Goal: Information Seeking & Learning: Learn about a topic

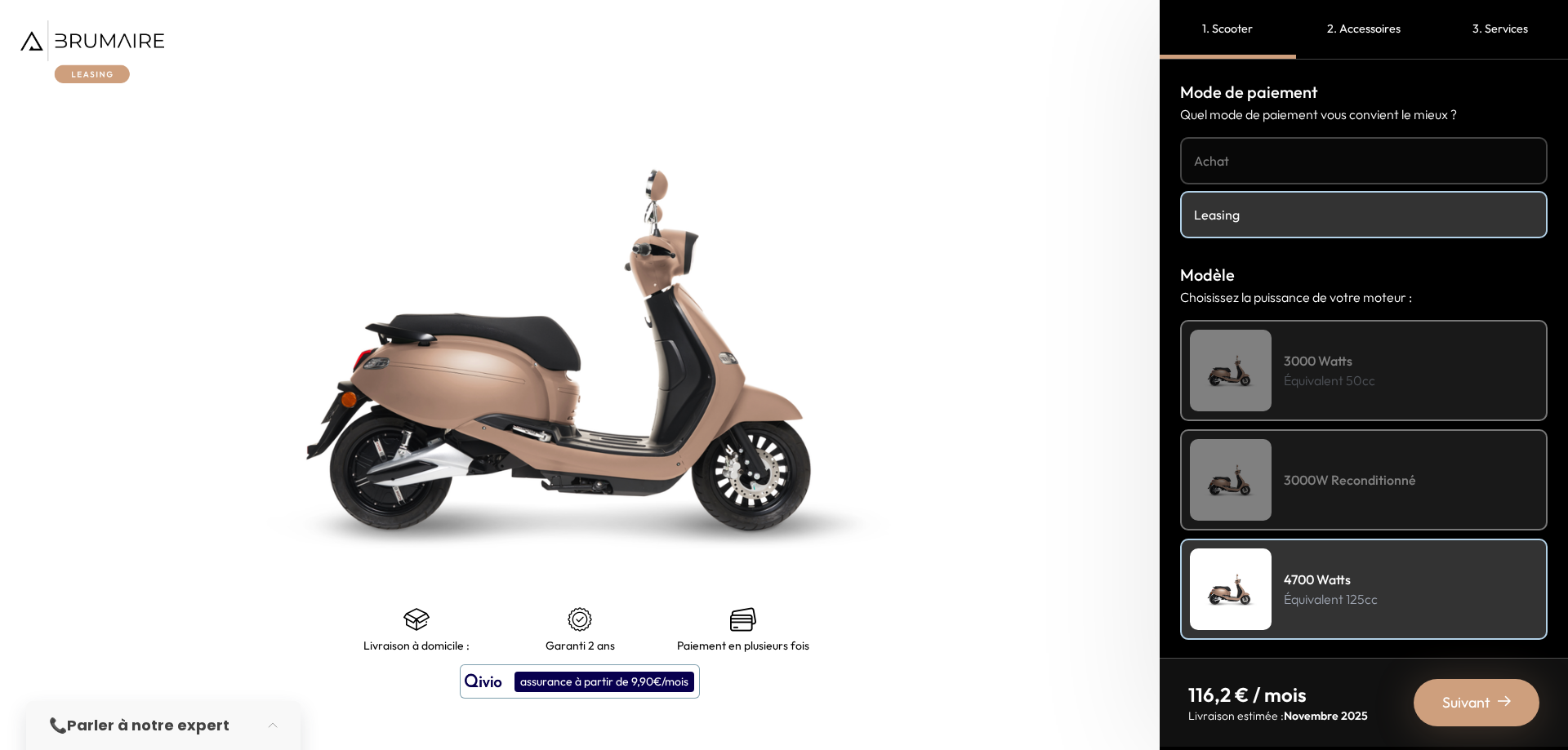
scroll to position [433, 0]
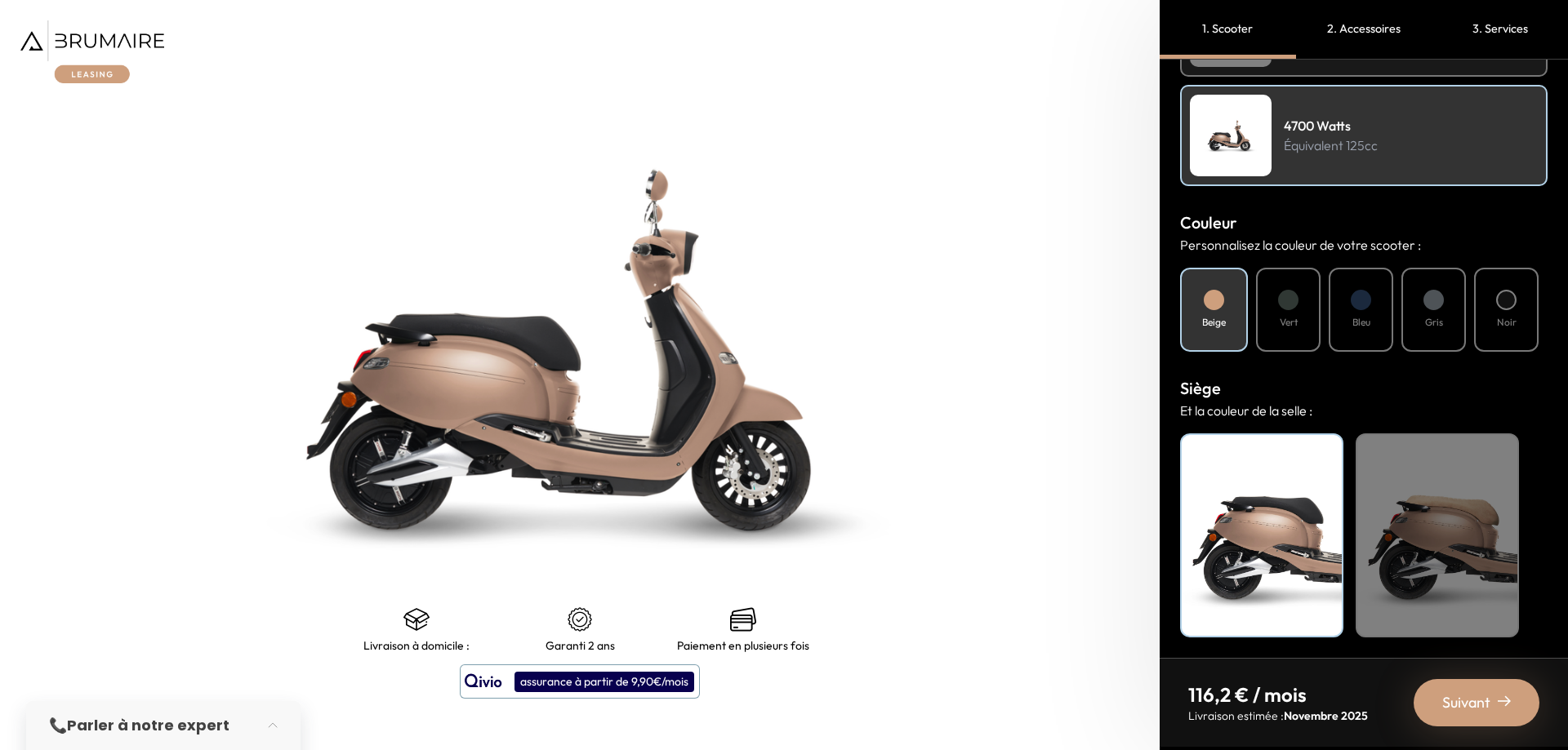
click at [115, 37] on img at bounding box center [92, 52] width 144 height 63
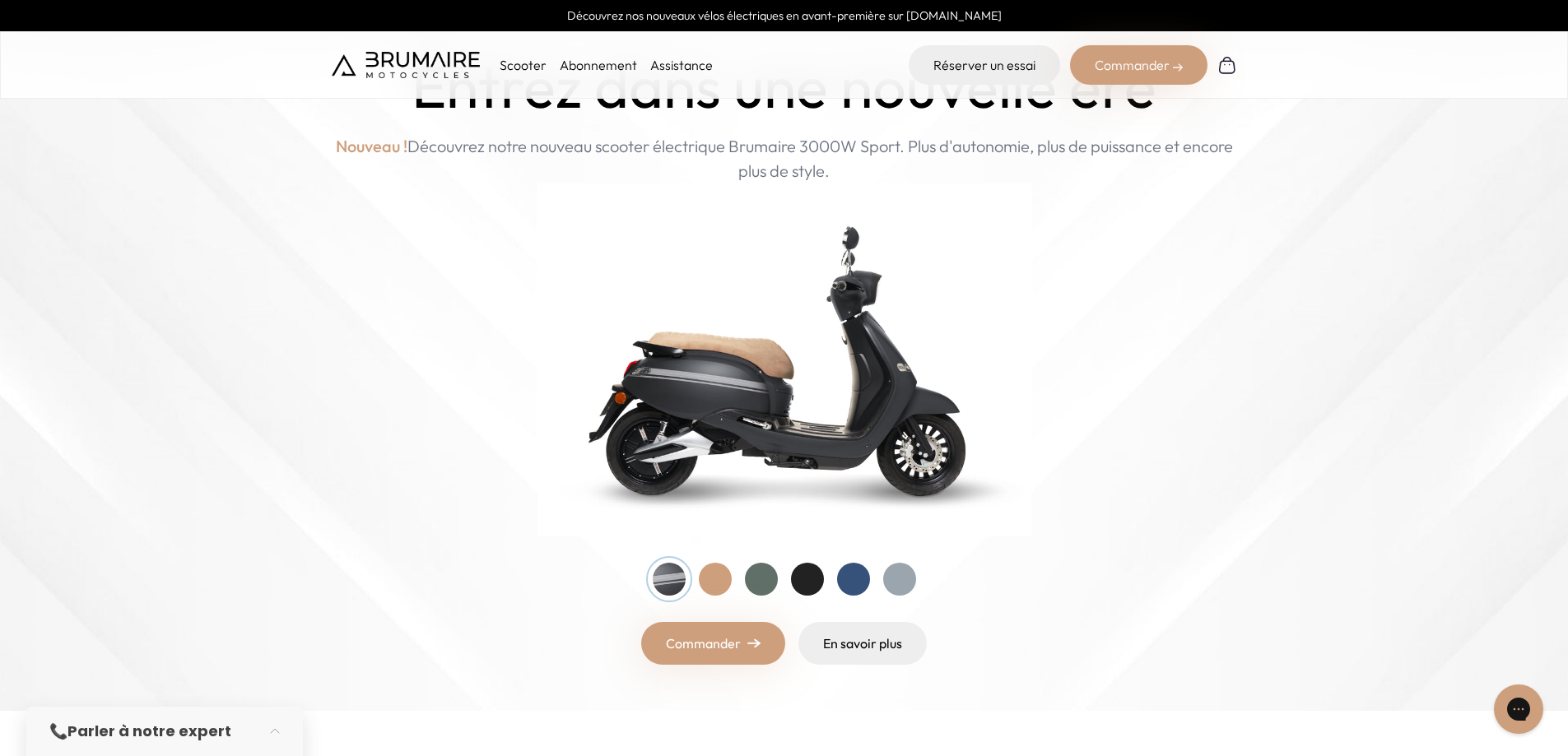
scroll to position [165, 0]
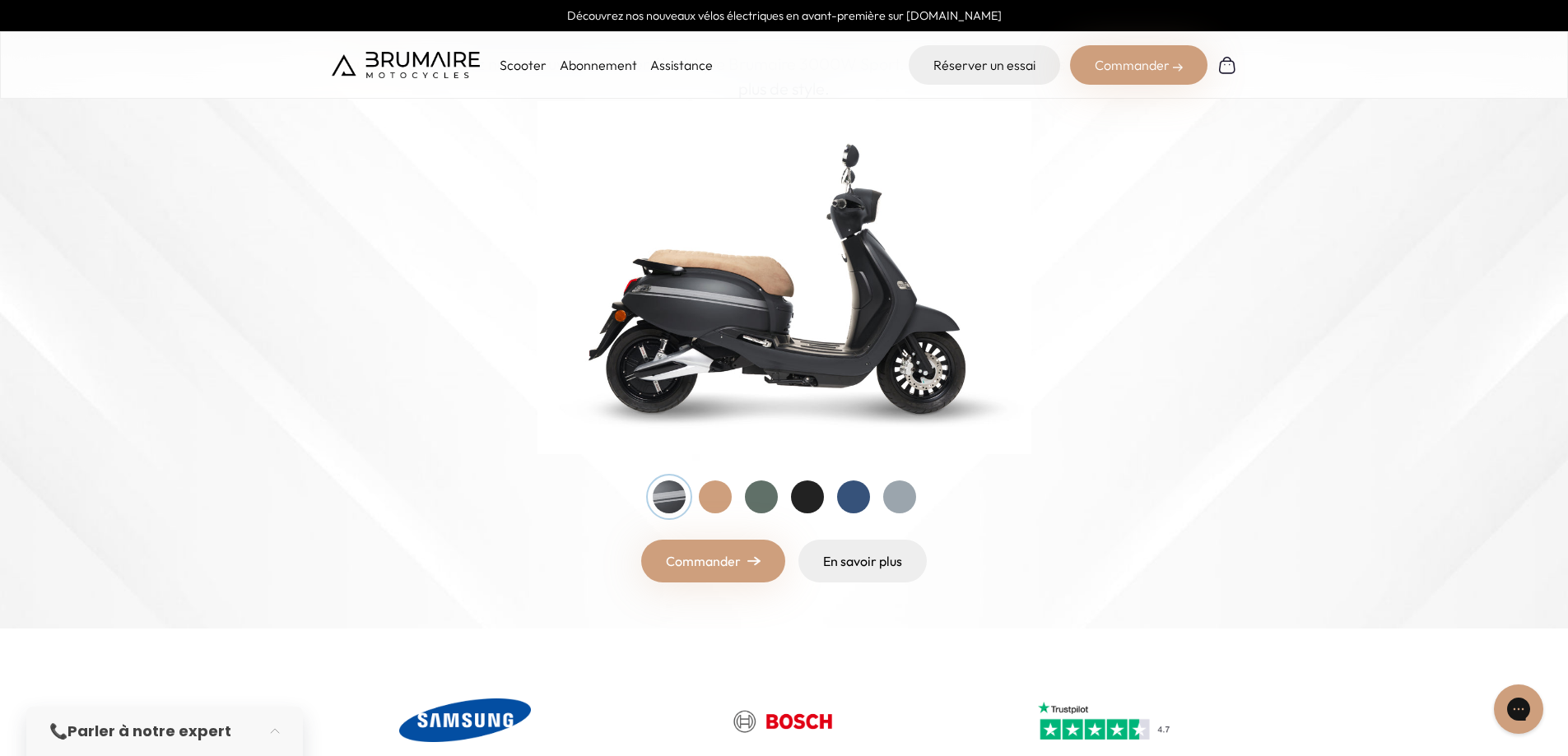
click at [718, 495] on div at bounding box center [714, 496] width 33 height 33
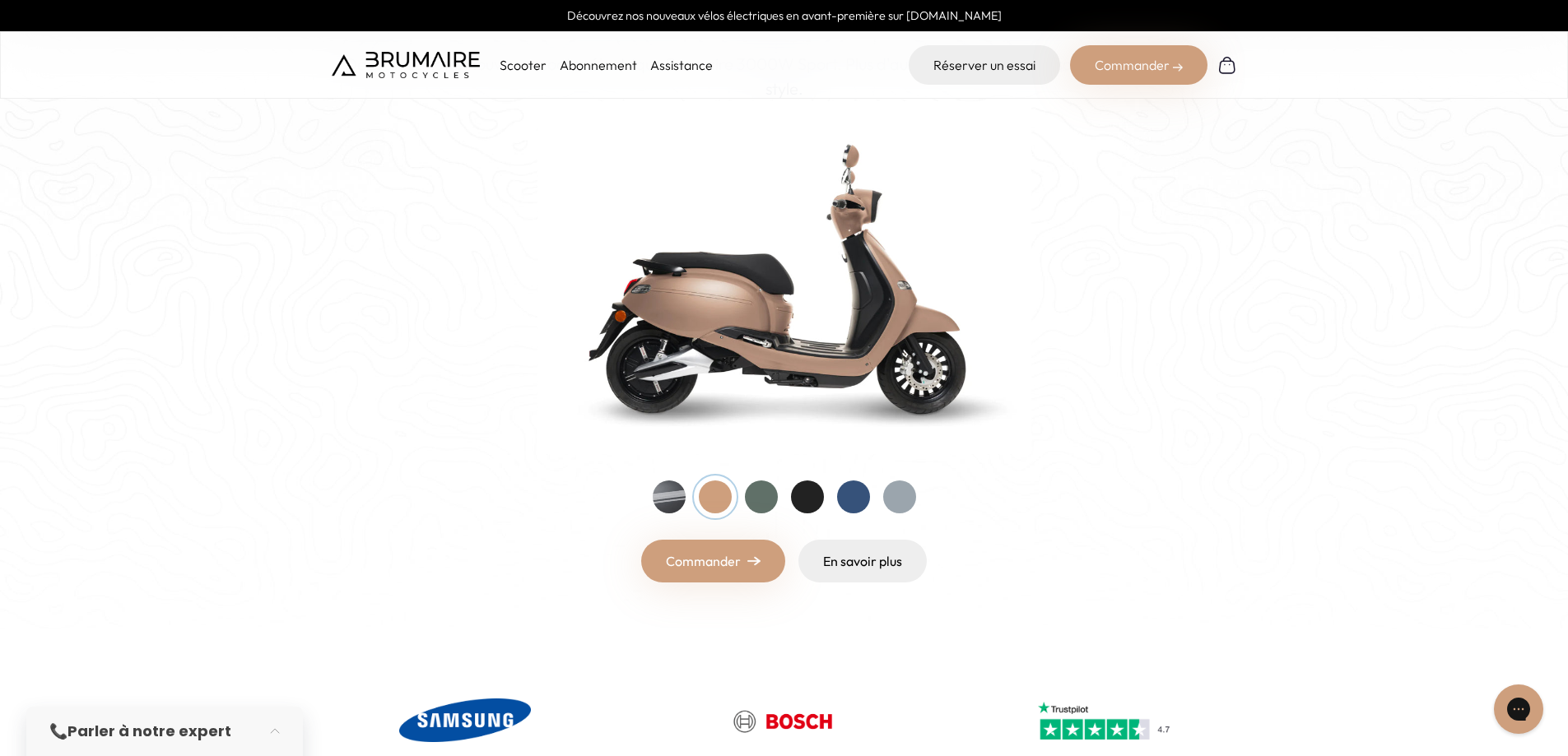
click at [772, 495] on div at bounding box center [761, 496] width 33 height 33
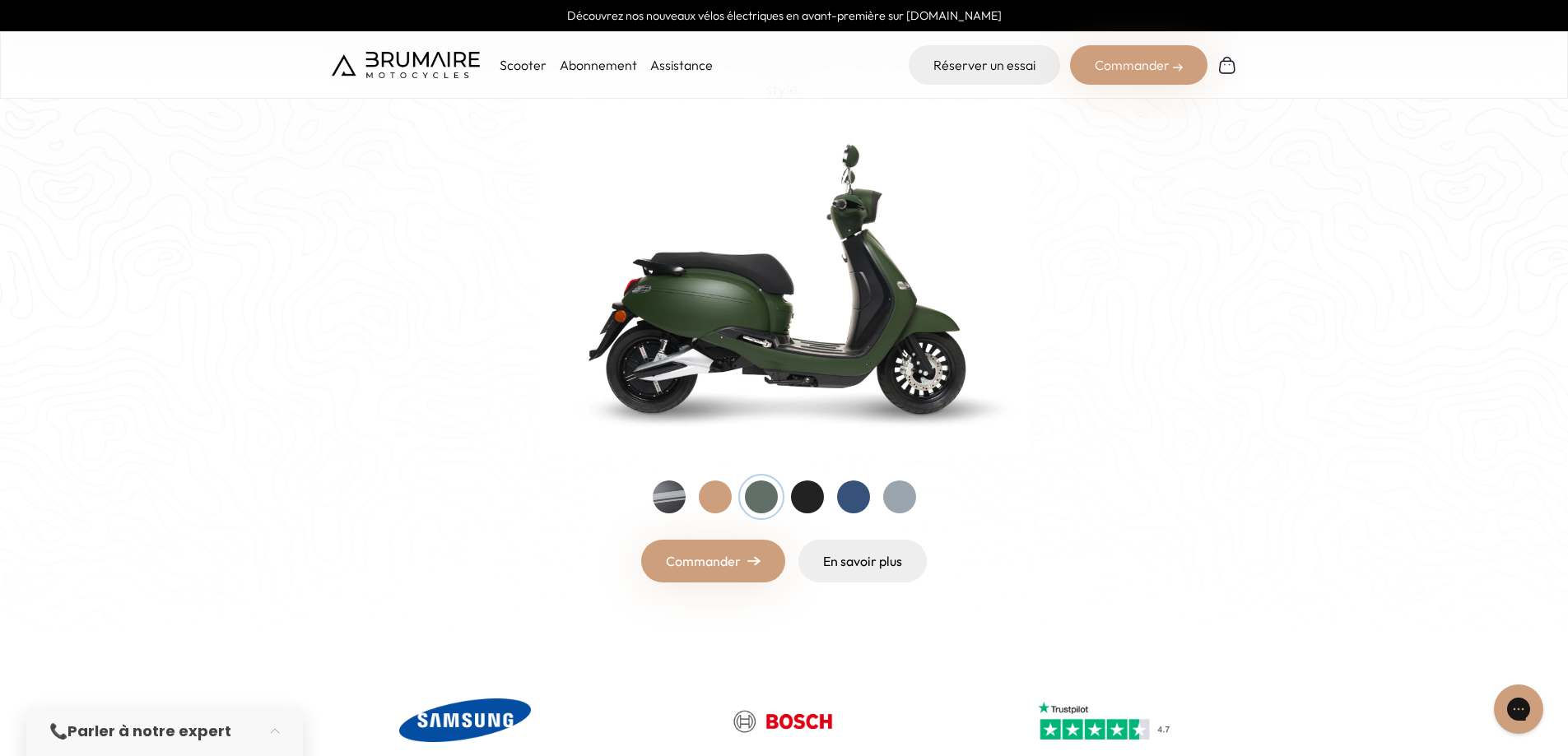
click at [817, 495] on div at bounding box center [807, 496] width 33 height 33
click at [856, 495] on div at bounding box center [853, 496] width 33 height 33
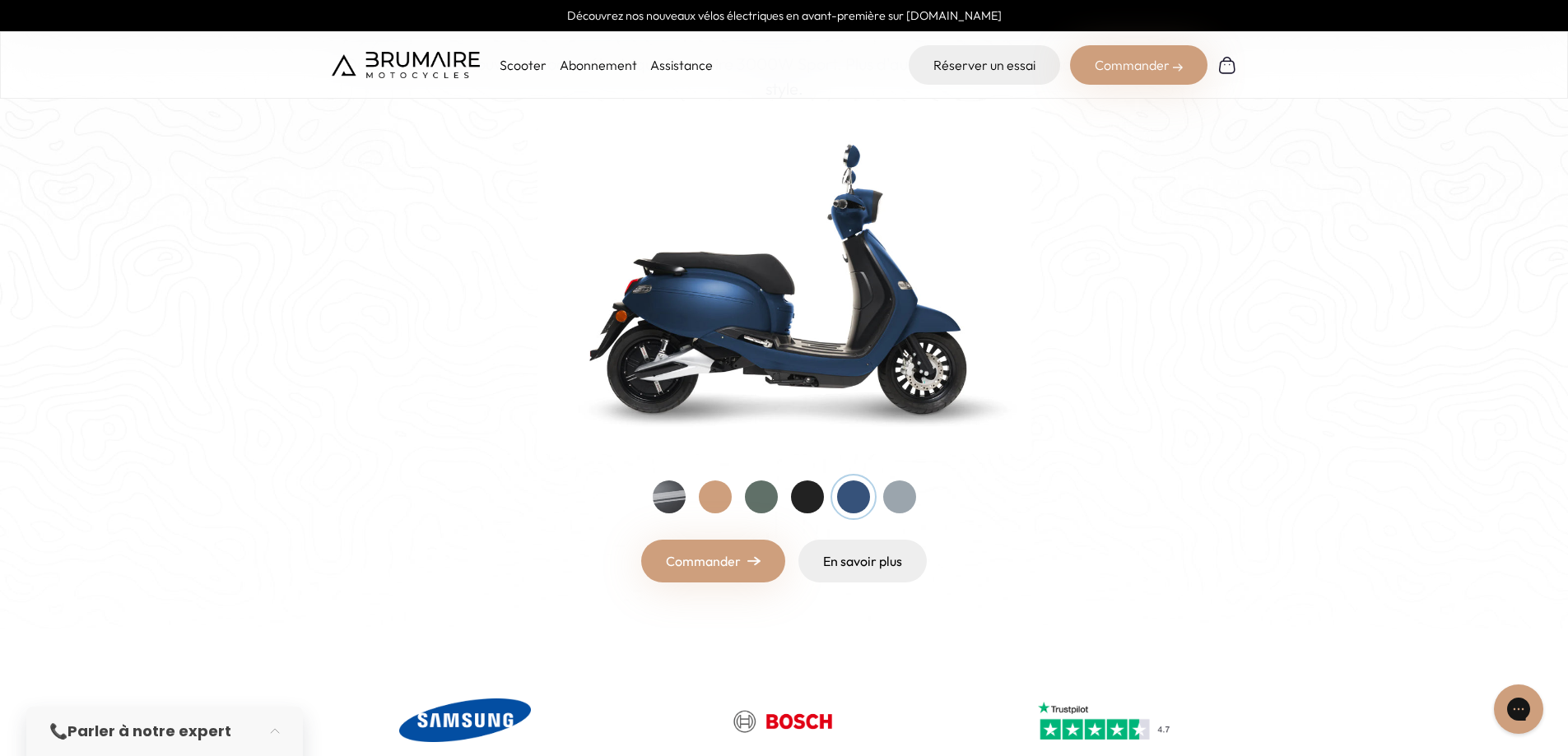
click at [911, 497] on div at bounding box center [899, 496] width 33 height 33
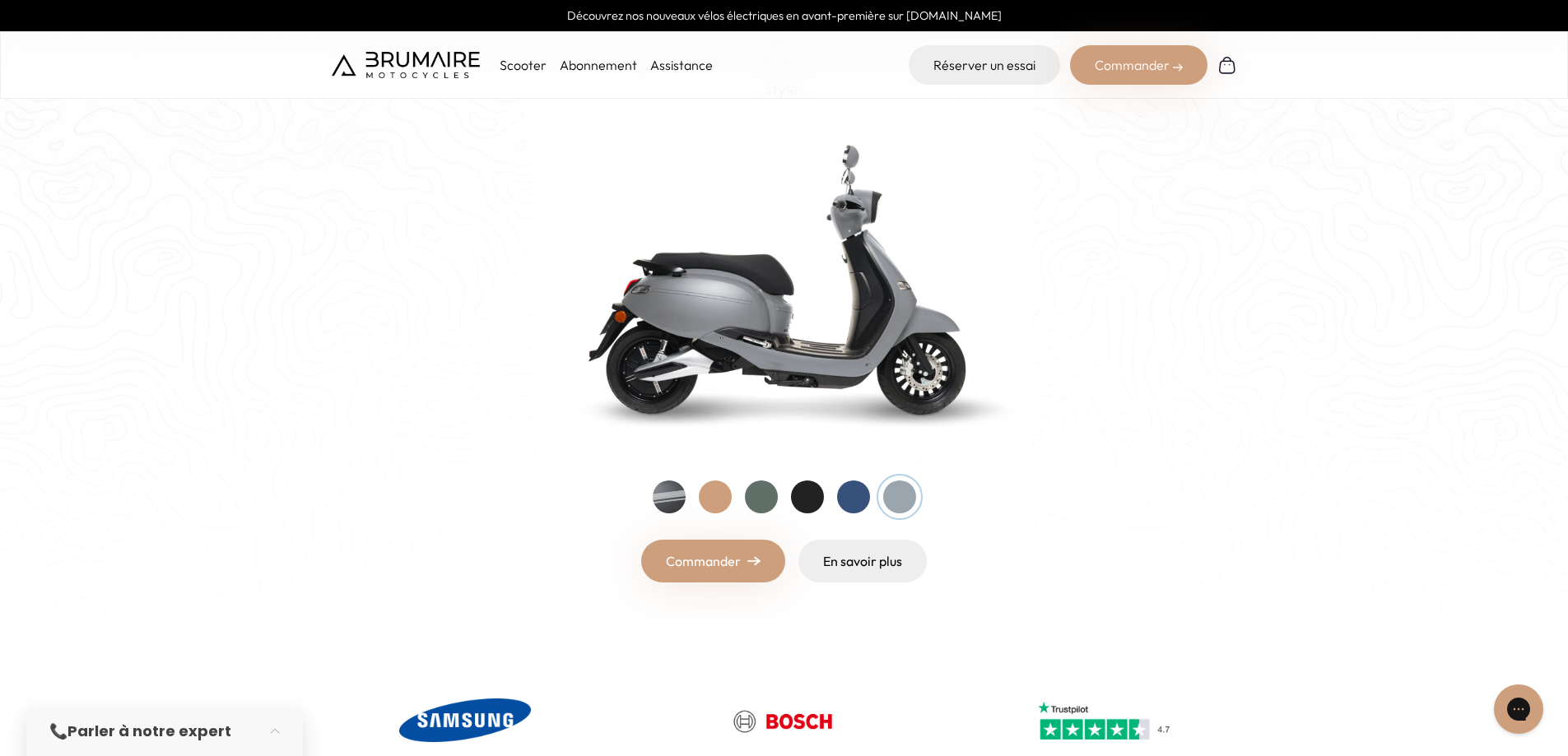
click at [676, 495] on div at bounding box center [669, 496] width 33 height 33
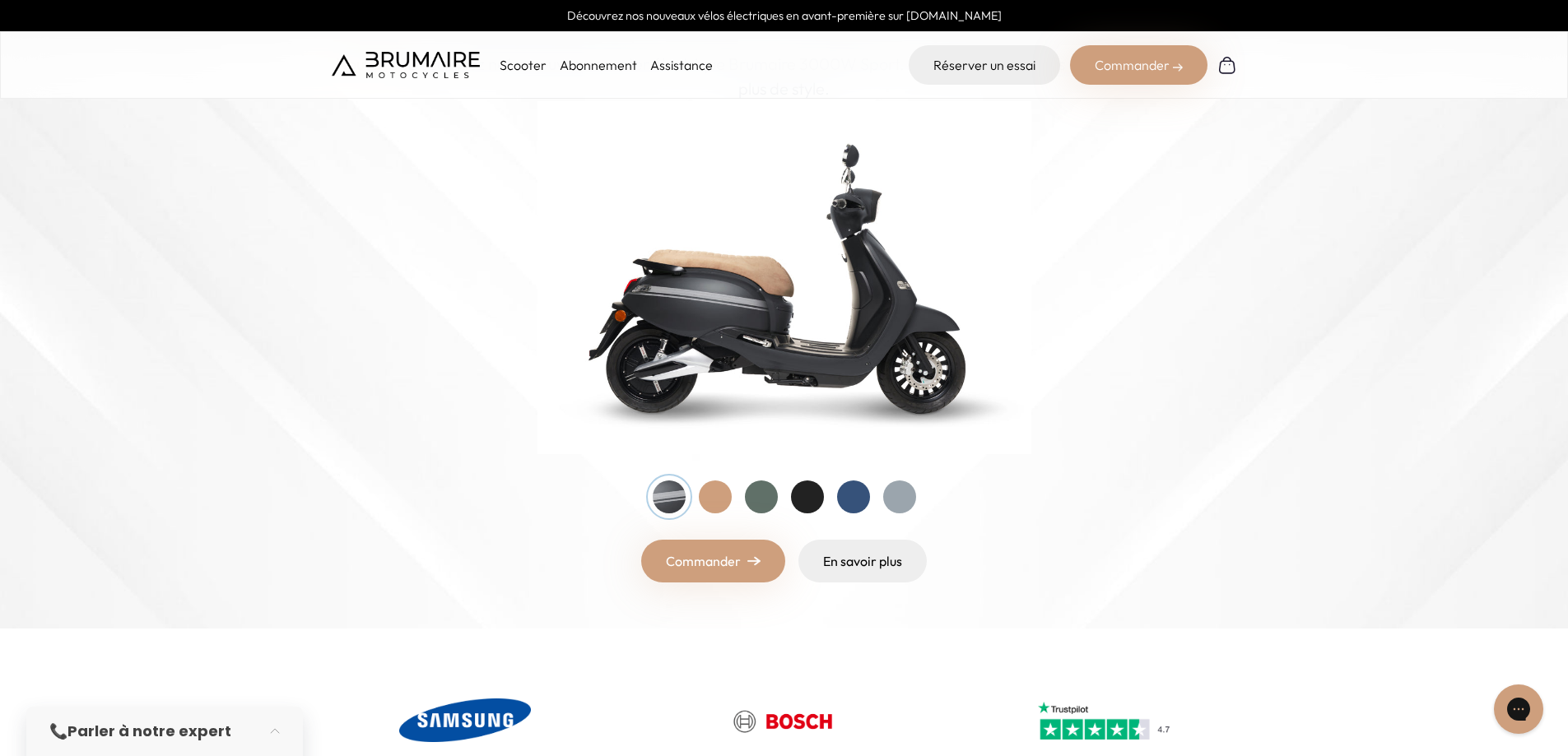
click at [796, 493] on div at bounding box center [807, 496] width 33 height 33
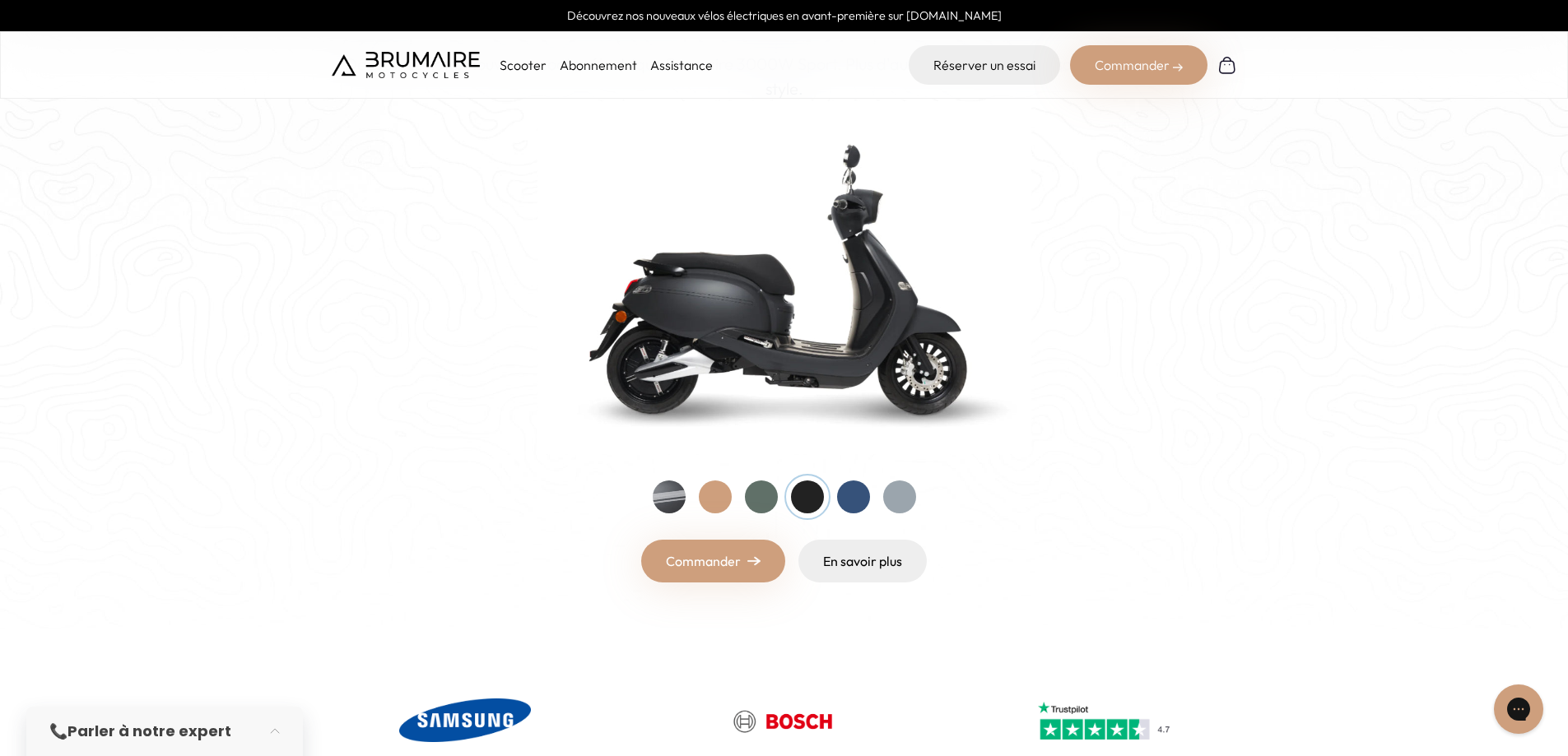
click at [656, 497] on div at bounding box center [669, 496] width 33 height 33
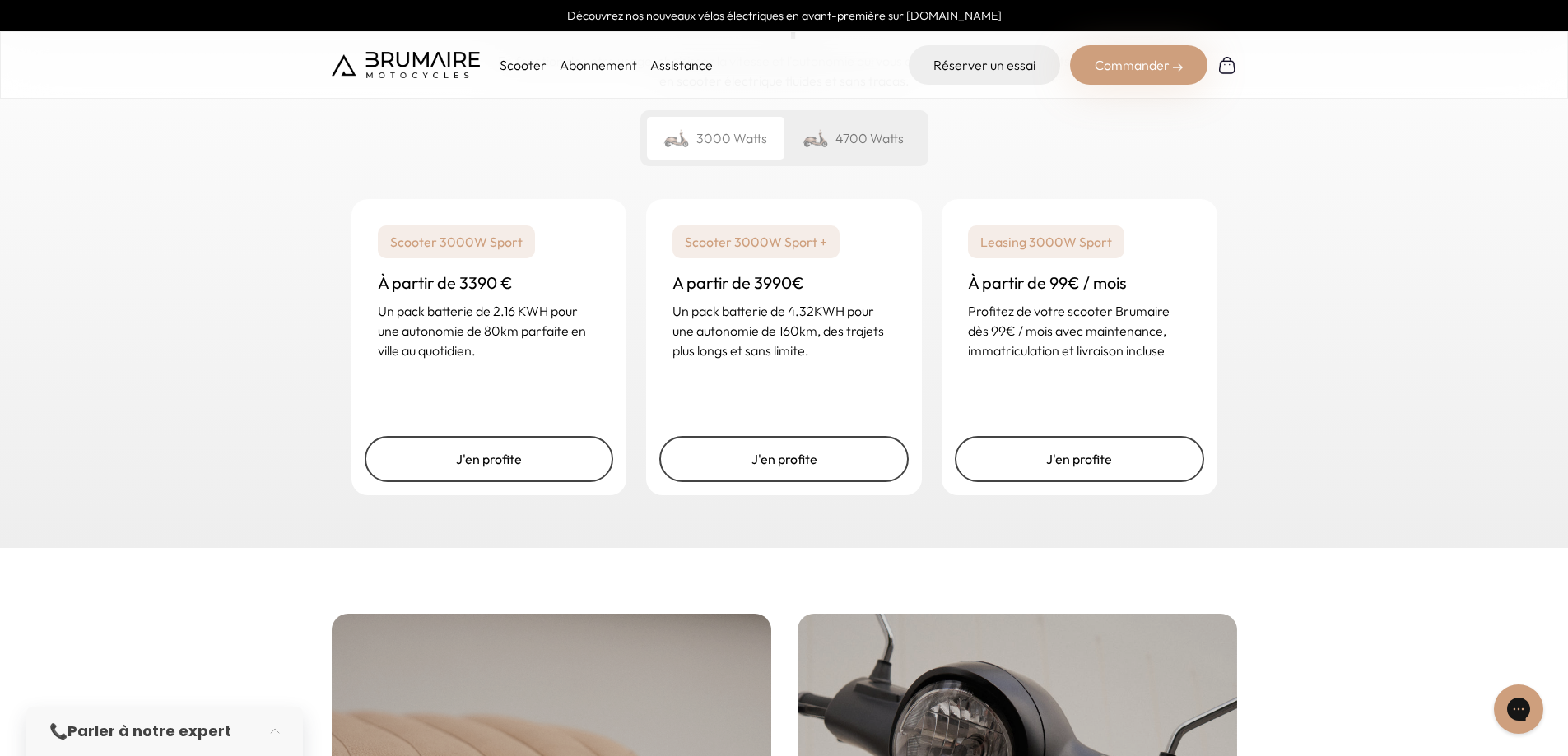
scroll to position [2469, 0]
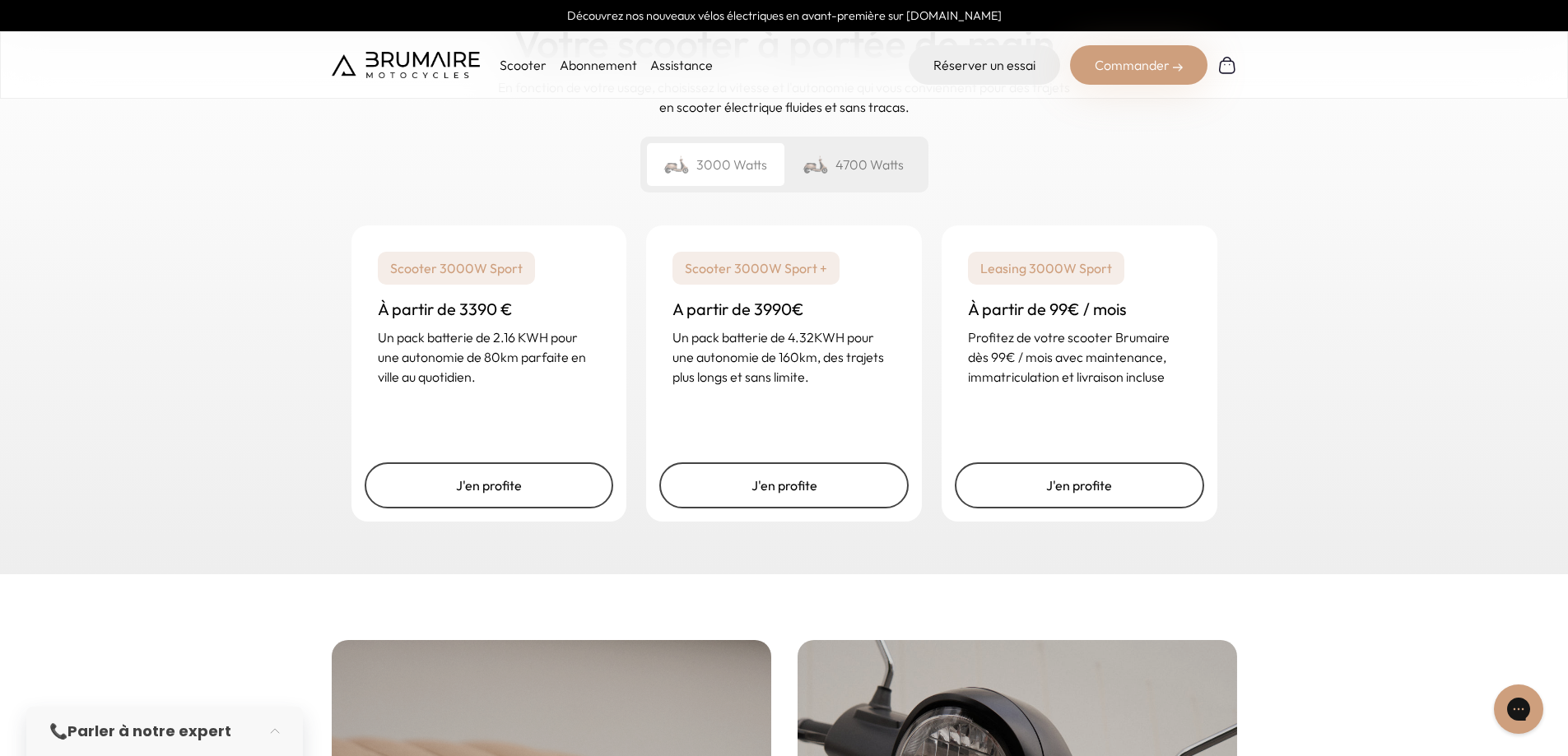
click at [855, 162] on div "4700 Watts" at bounding box center [853, 164] width 137 height 43
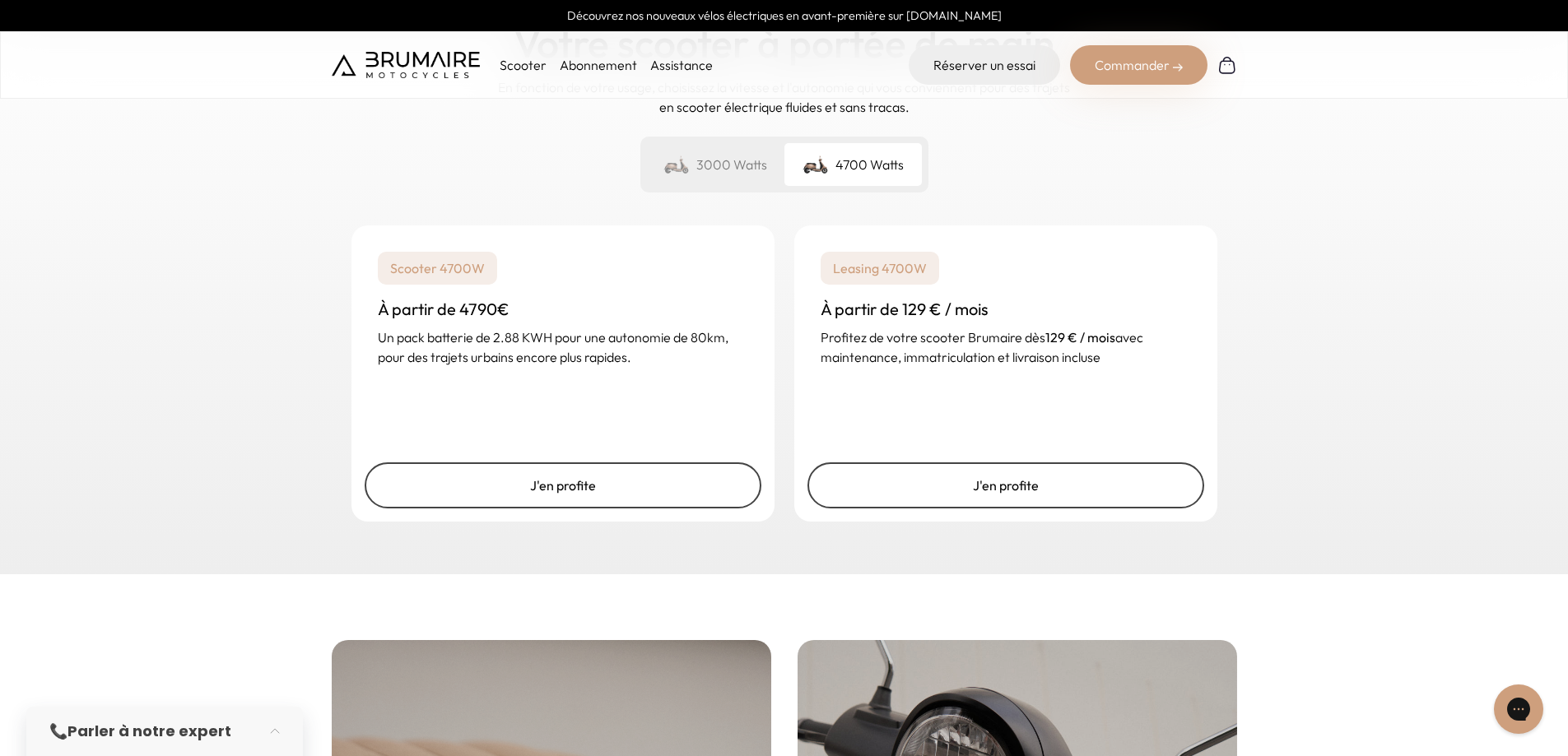
click at [755, 170] on div "3000 Watts" at bounding box center [715, 164] width 137 height 43
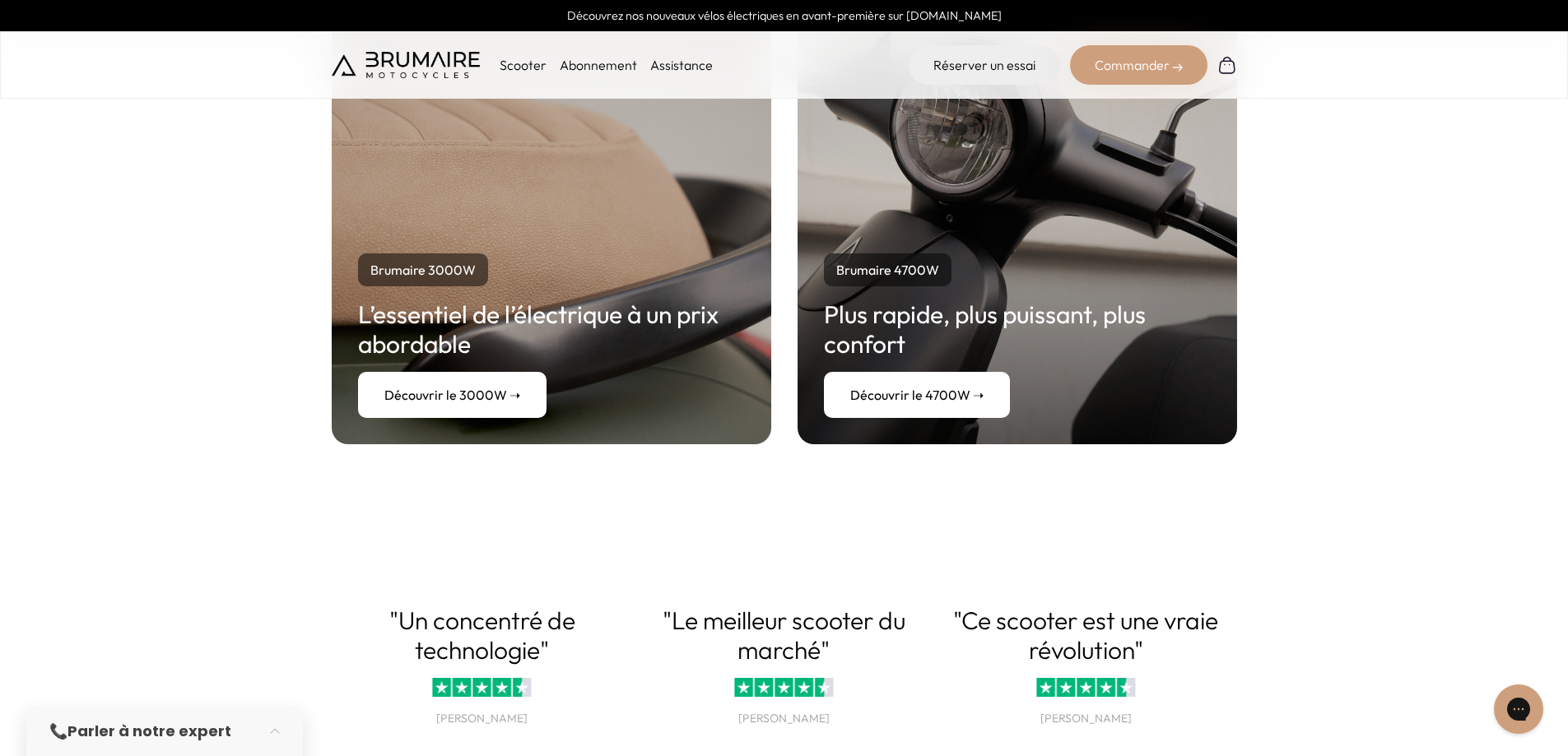
scroll to position [3127, 0]
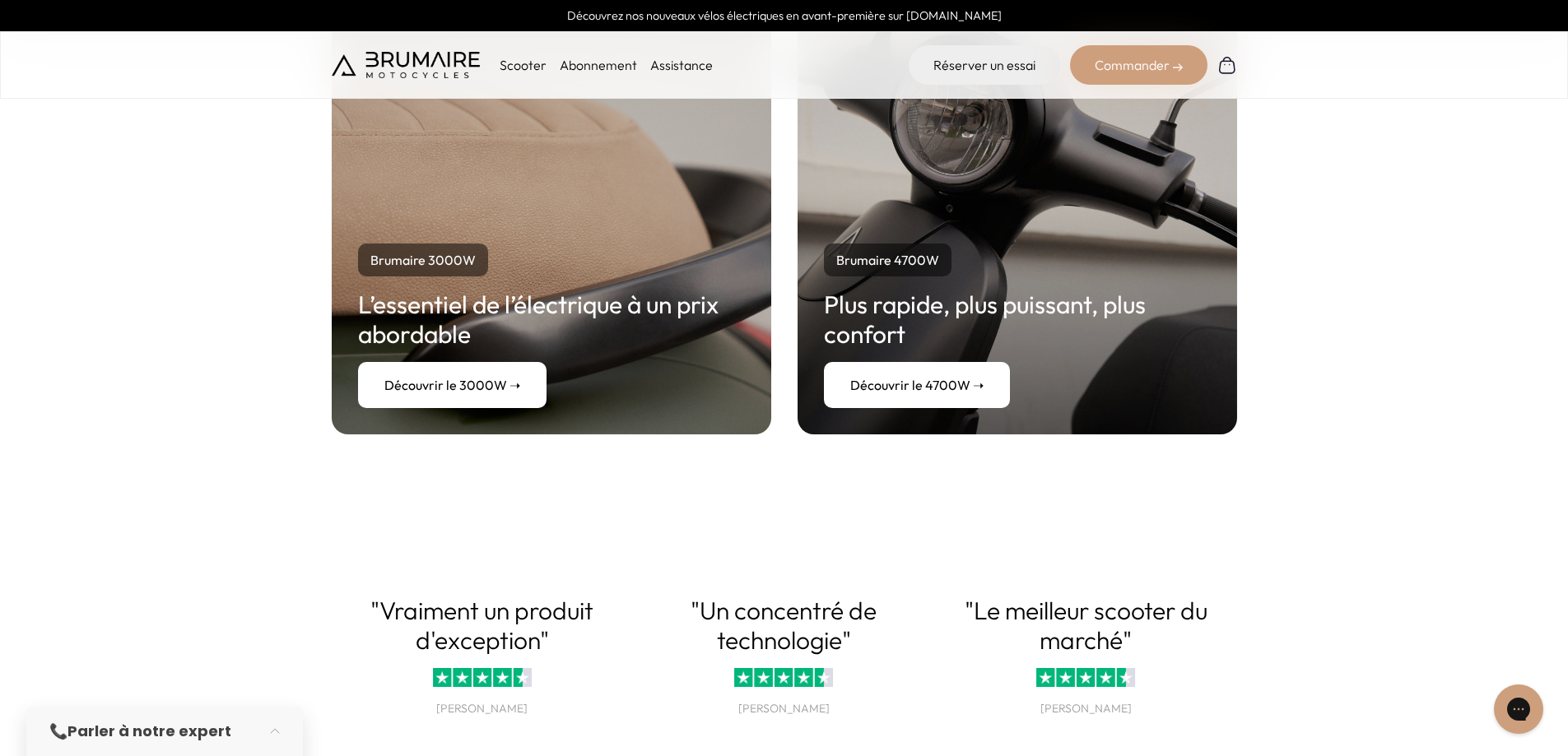
click at [520, 382] on link "Découvrir le 3000W ➝" at bounding box center [452, 385] width 189 height 46
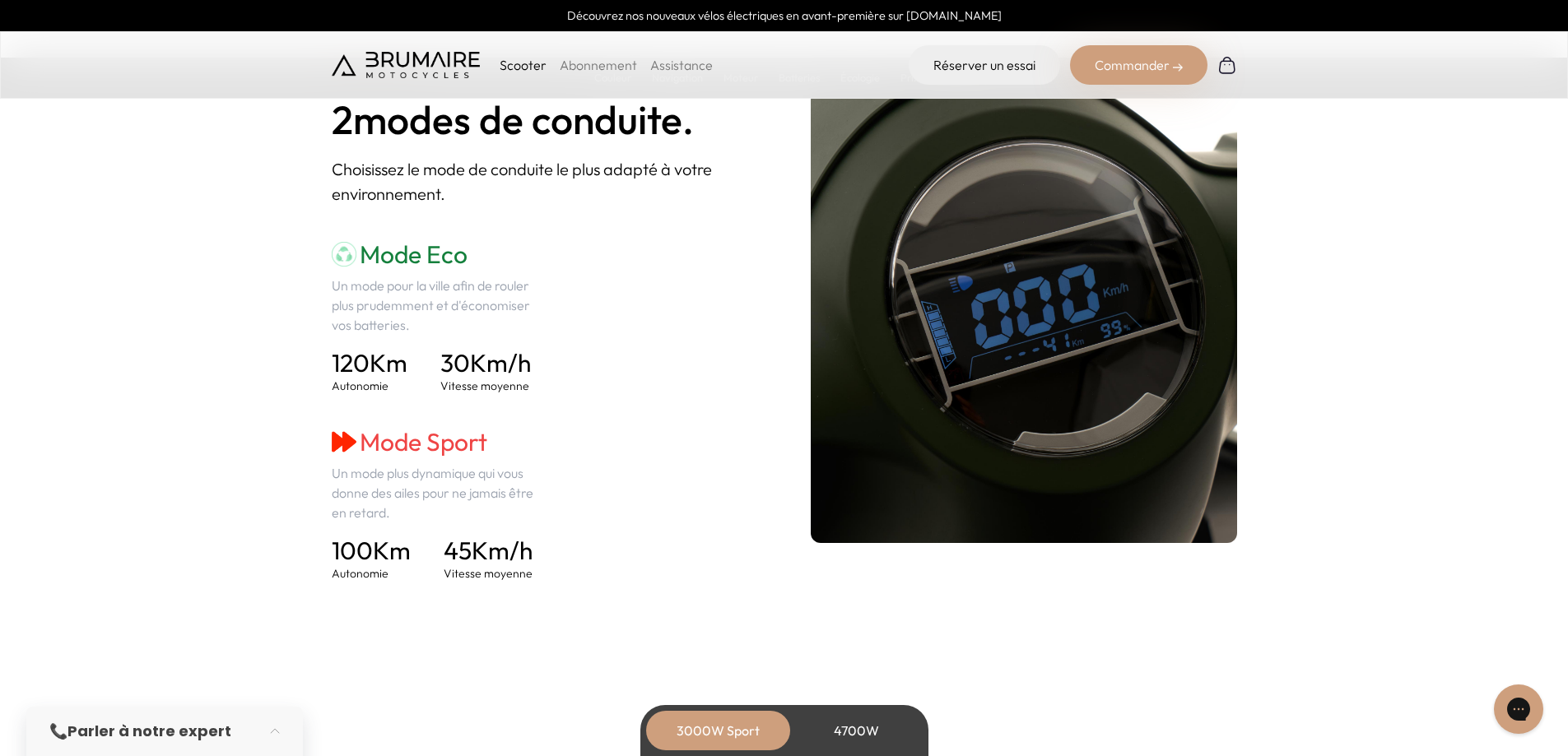
scroll to position [2222, 0]
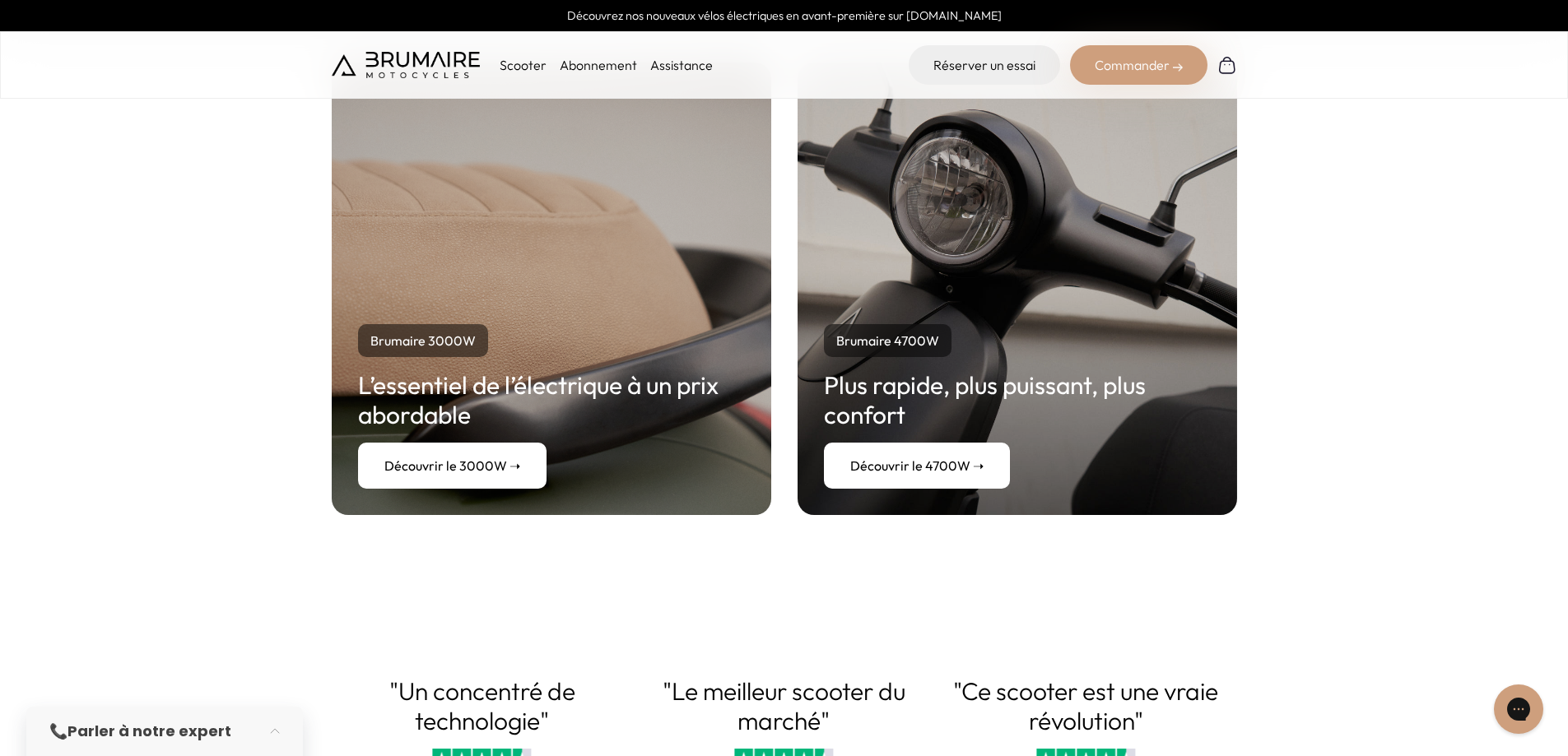
scroll to position [3045, 0]
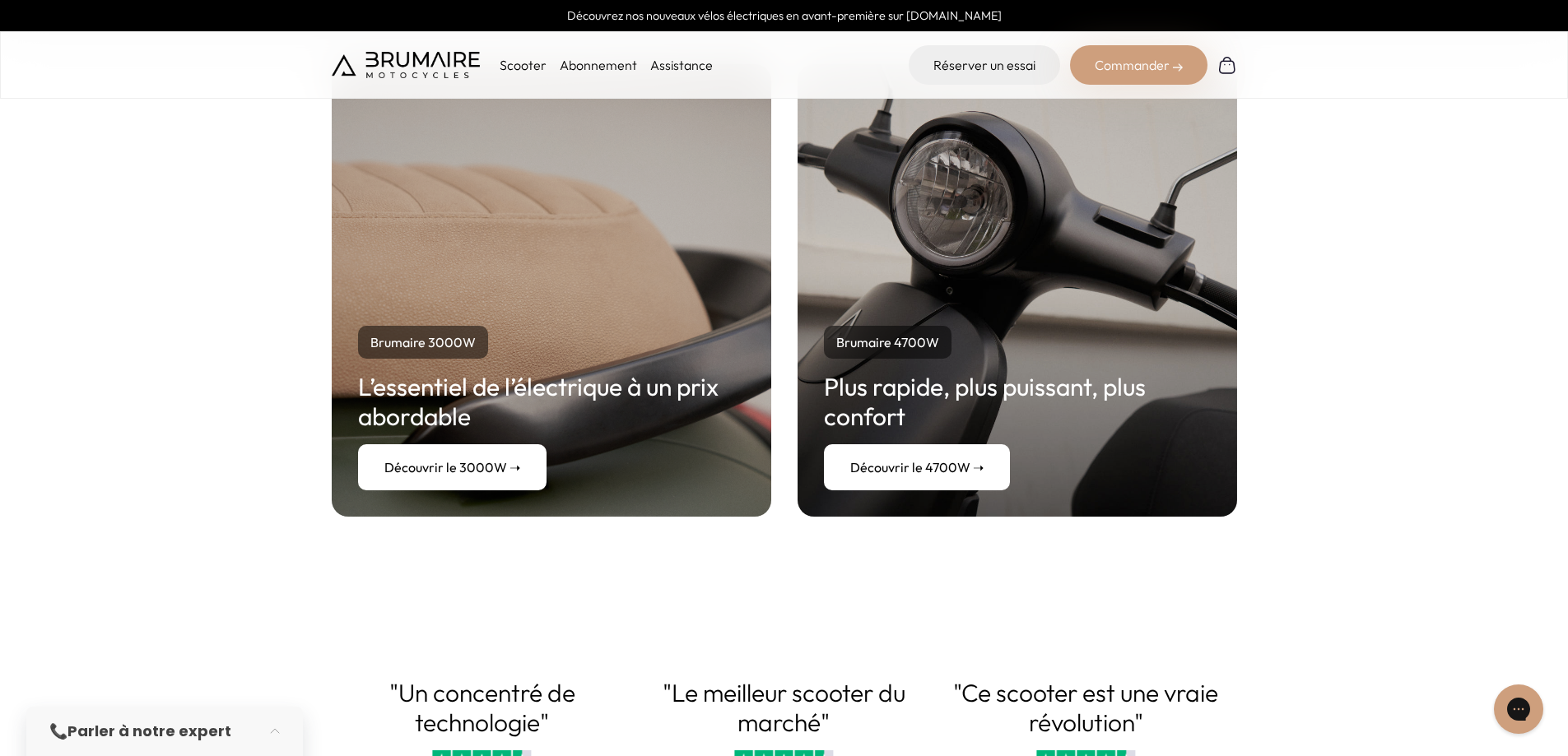
click at [907, 479] on link "Découvrir le 4700W ➝" at bounding box center [916, 467] width 186 height 46
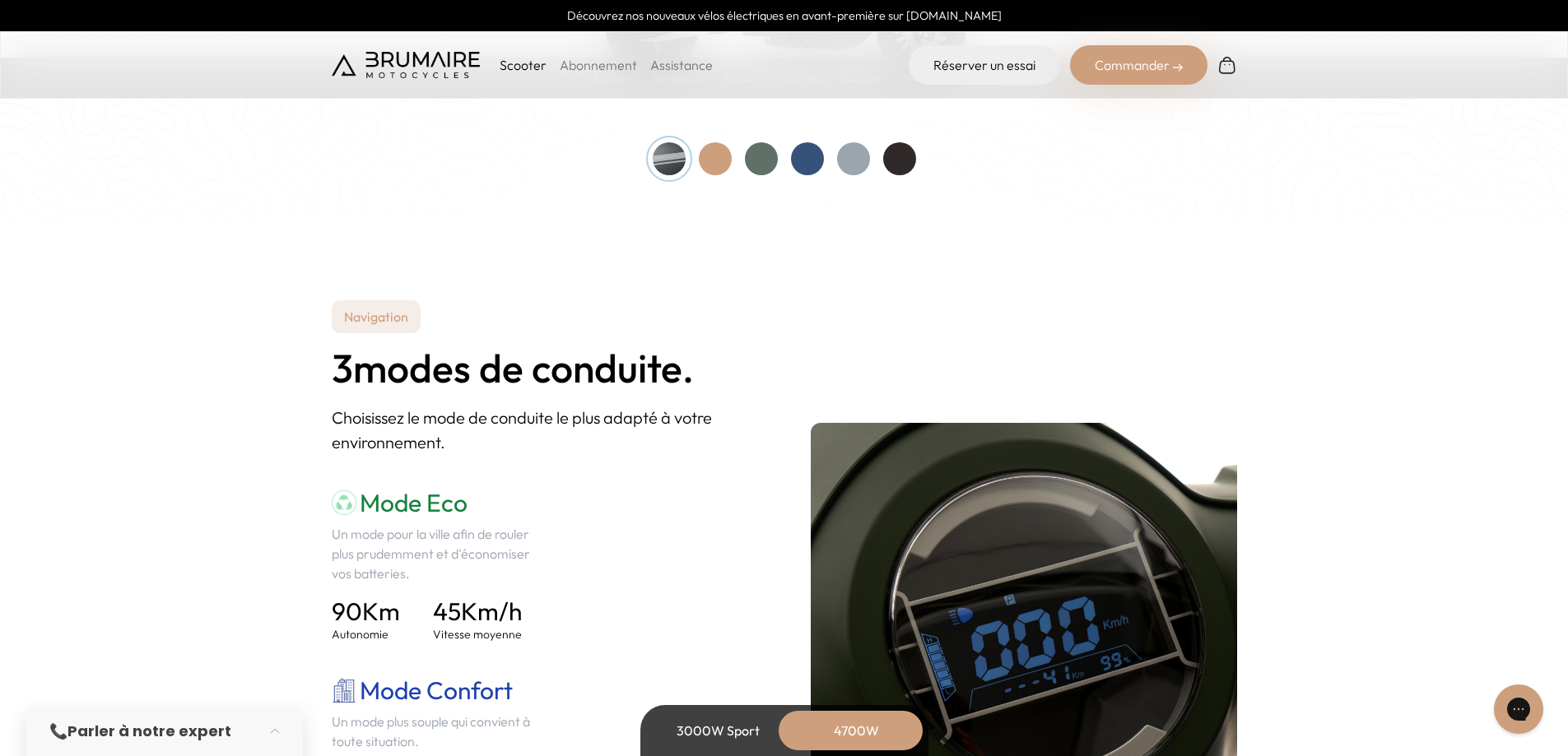
scroll to position [1810, 0]
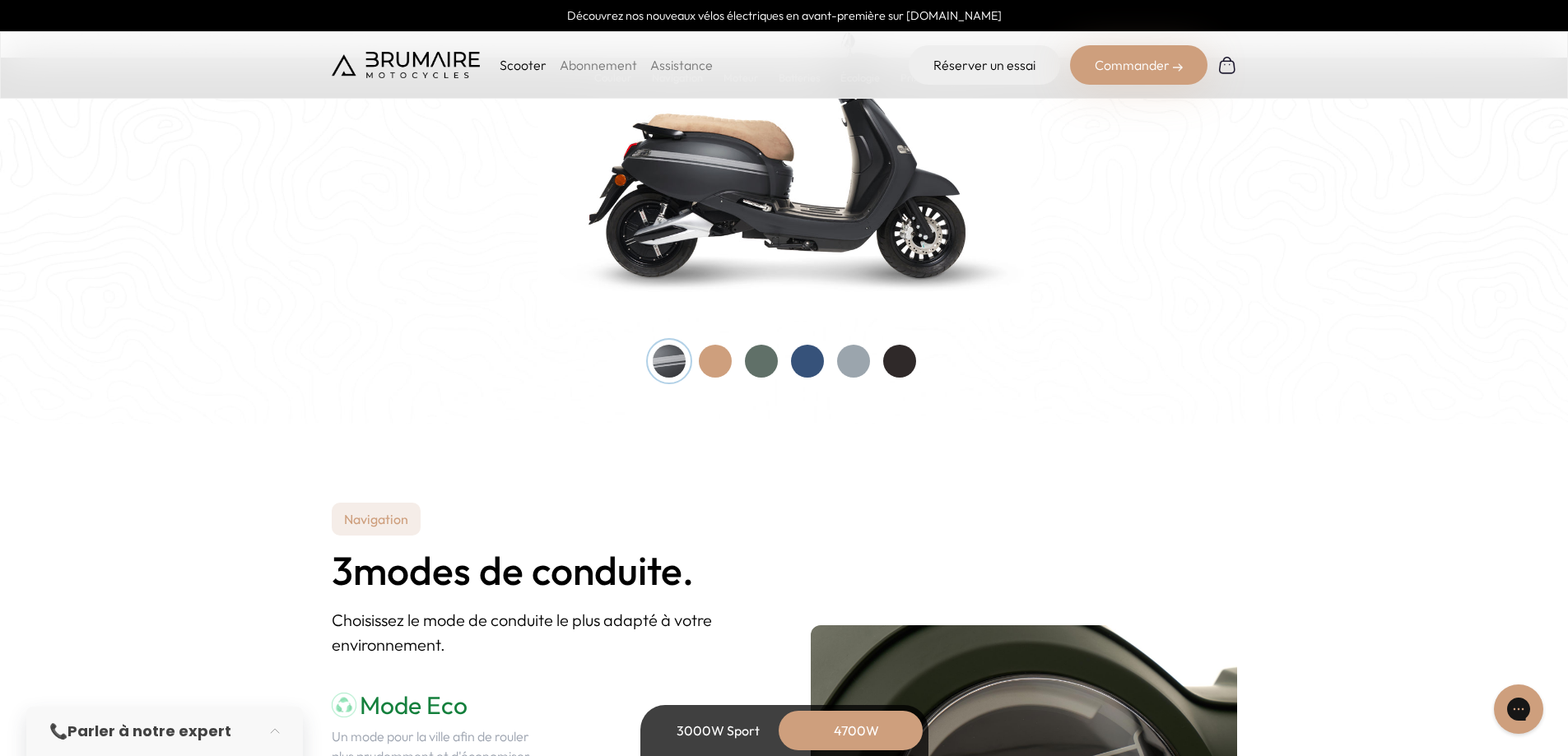
click at [705, 361] on div at bounding box center [714, 361] width 33 height 33
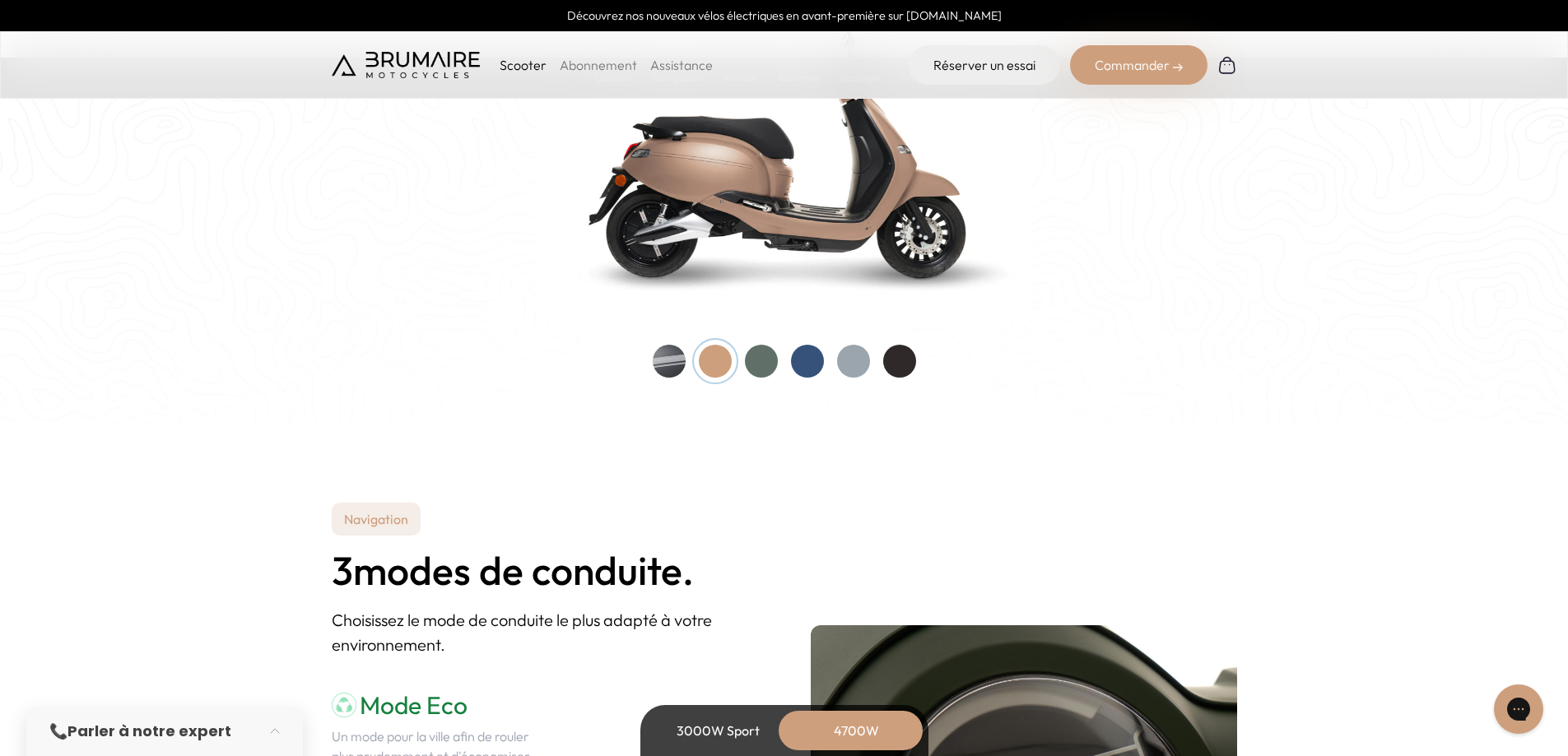
click at [678, 365] on div at bounding box center [669, 361] width 33 height 33
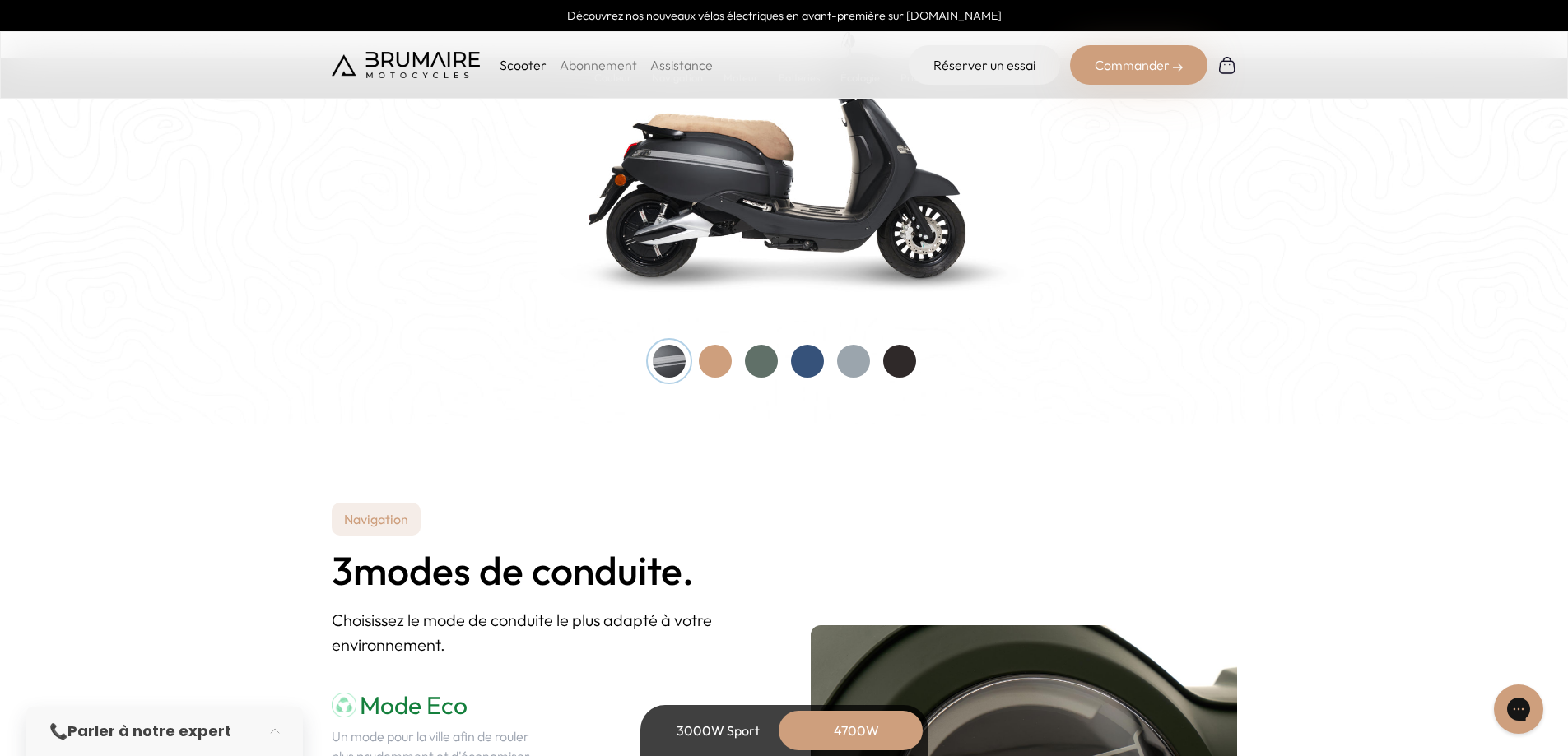
click at [862, 362] on div at bounding box center [853, 361] width 33 height 33
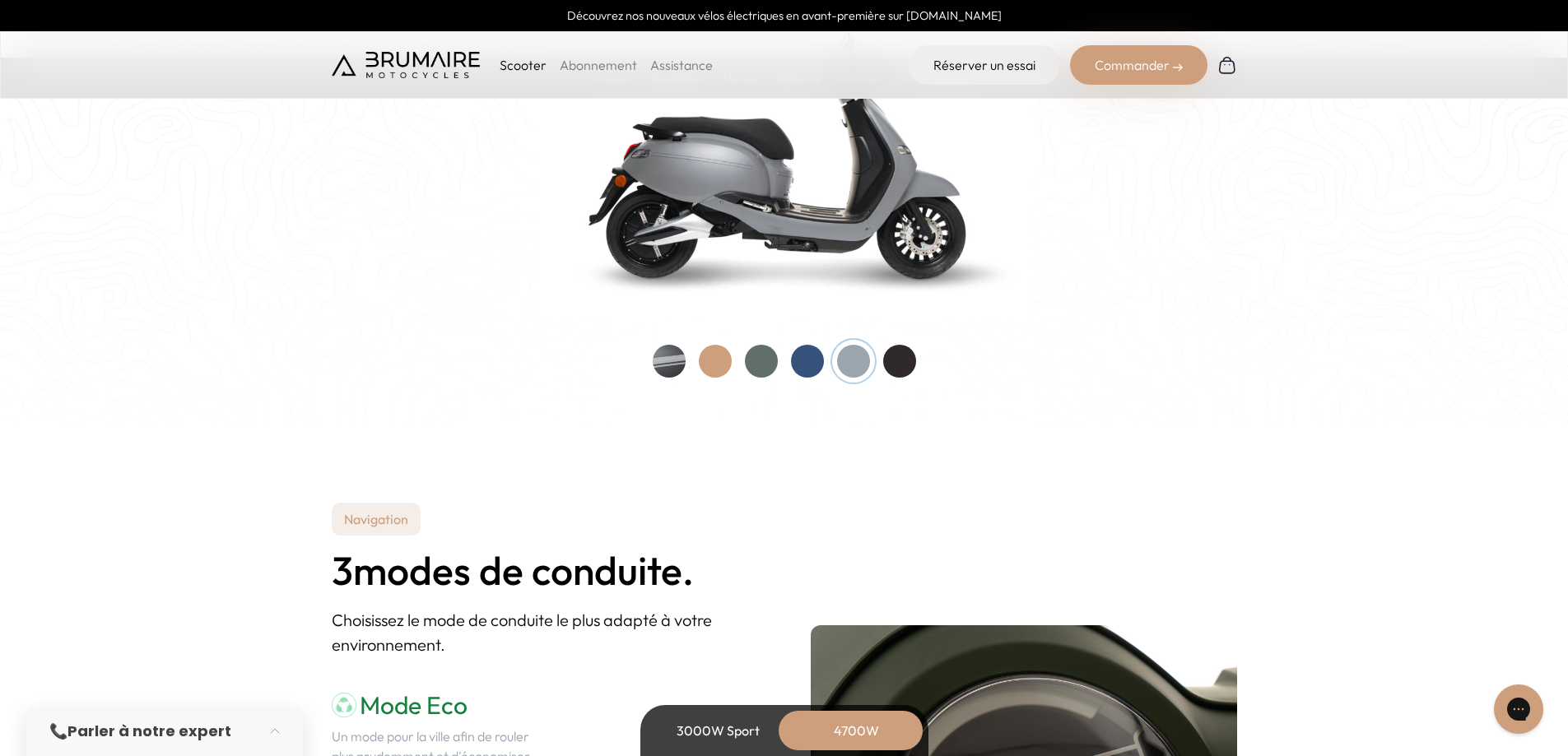
click at [672, 363] on div at bounding box center [669, 361] width 33 height 33
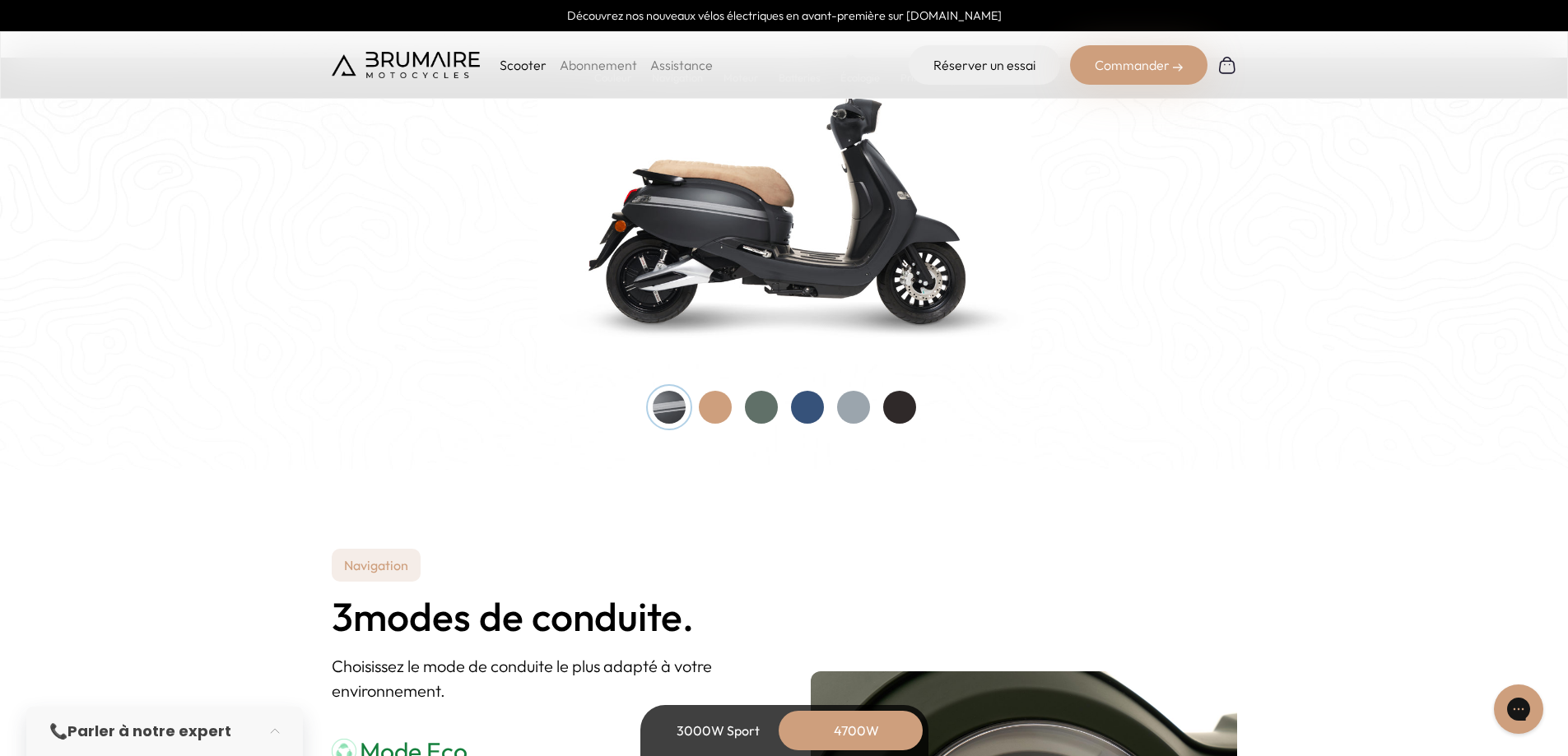
scroll to position [1728, 0]
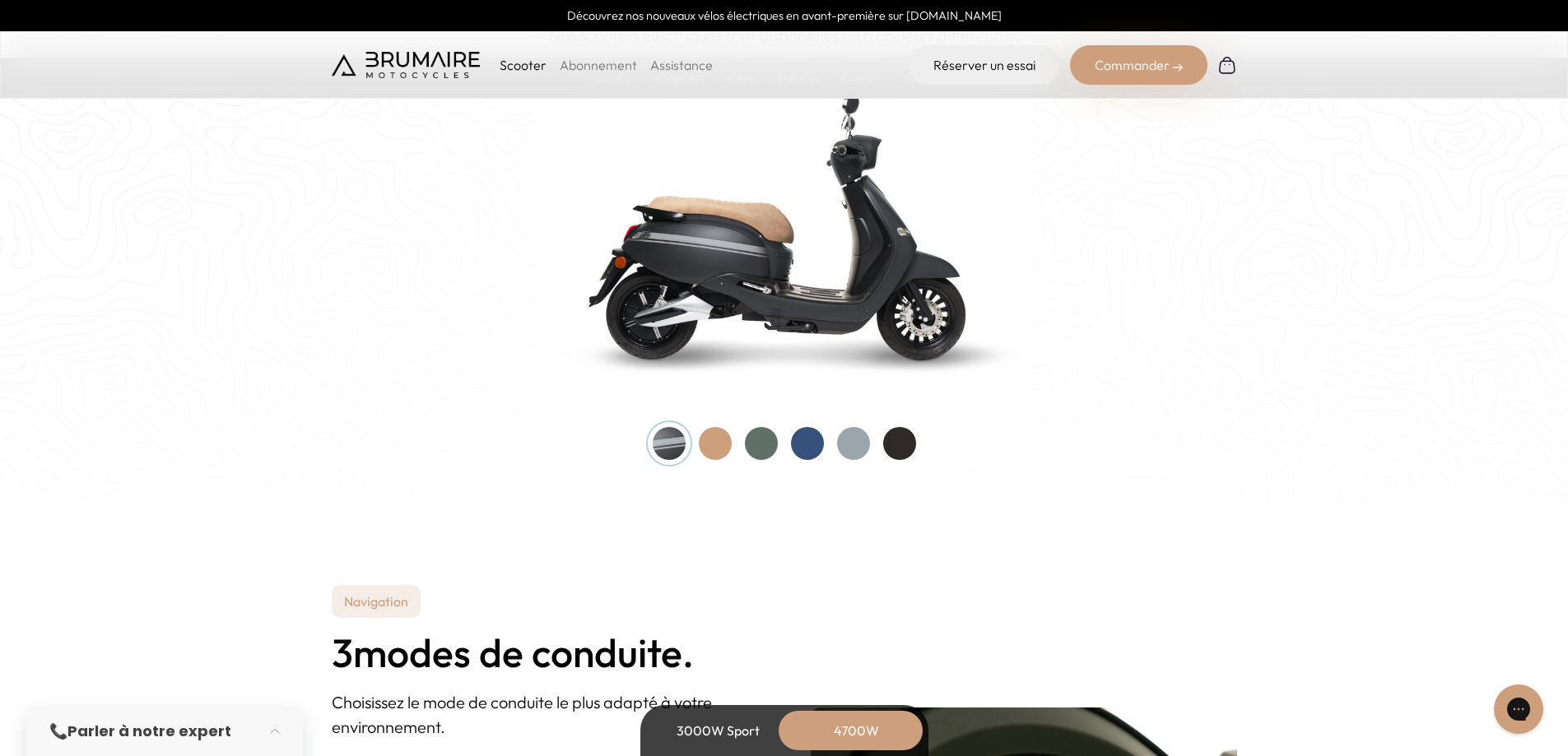
click at [717, 441] on div at bounding box center [714, 443] width 33 height 33
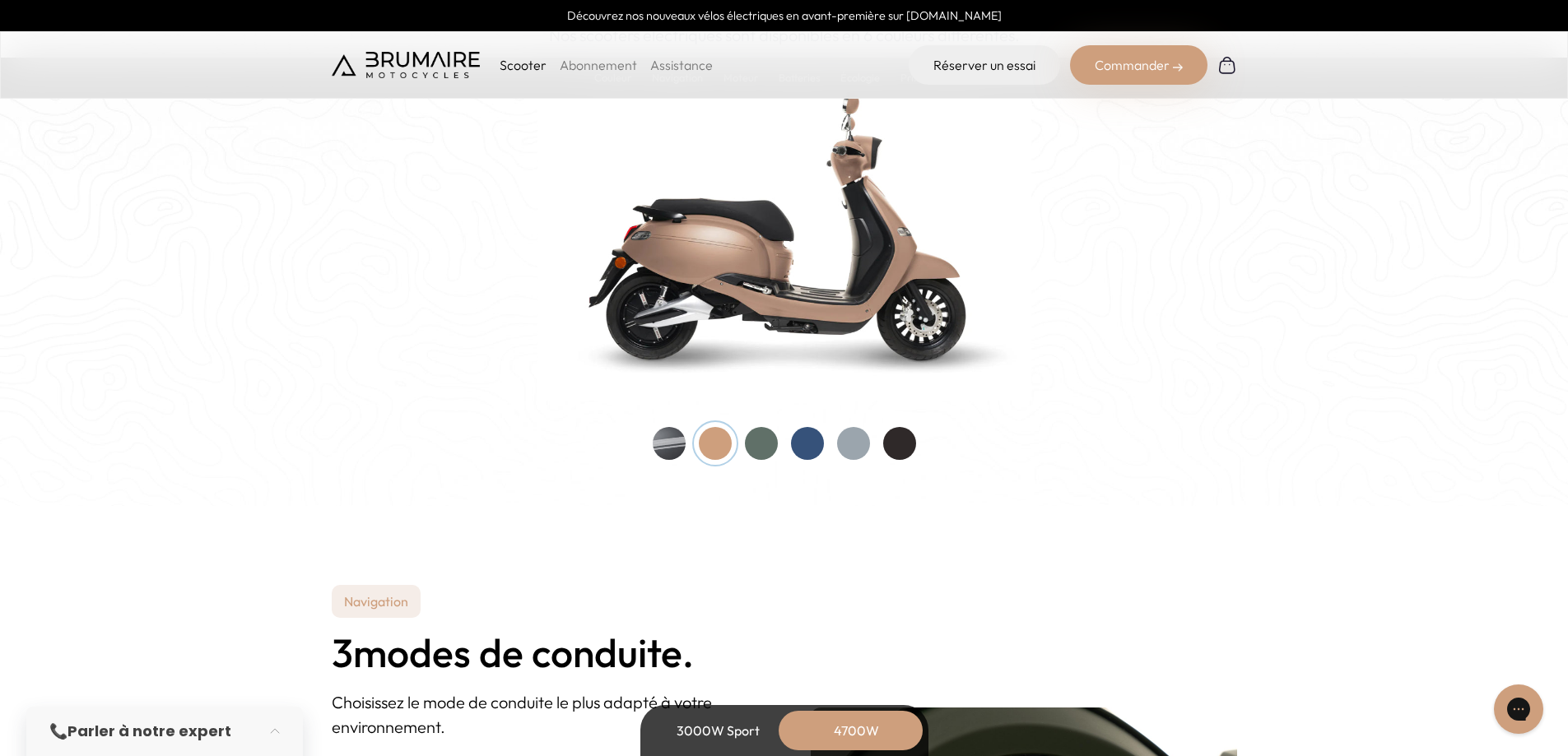
click at [754, 439] on div at bounding box center [761, 443] width 33 height 33
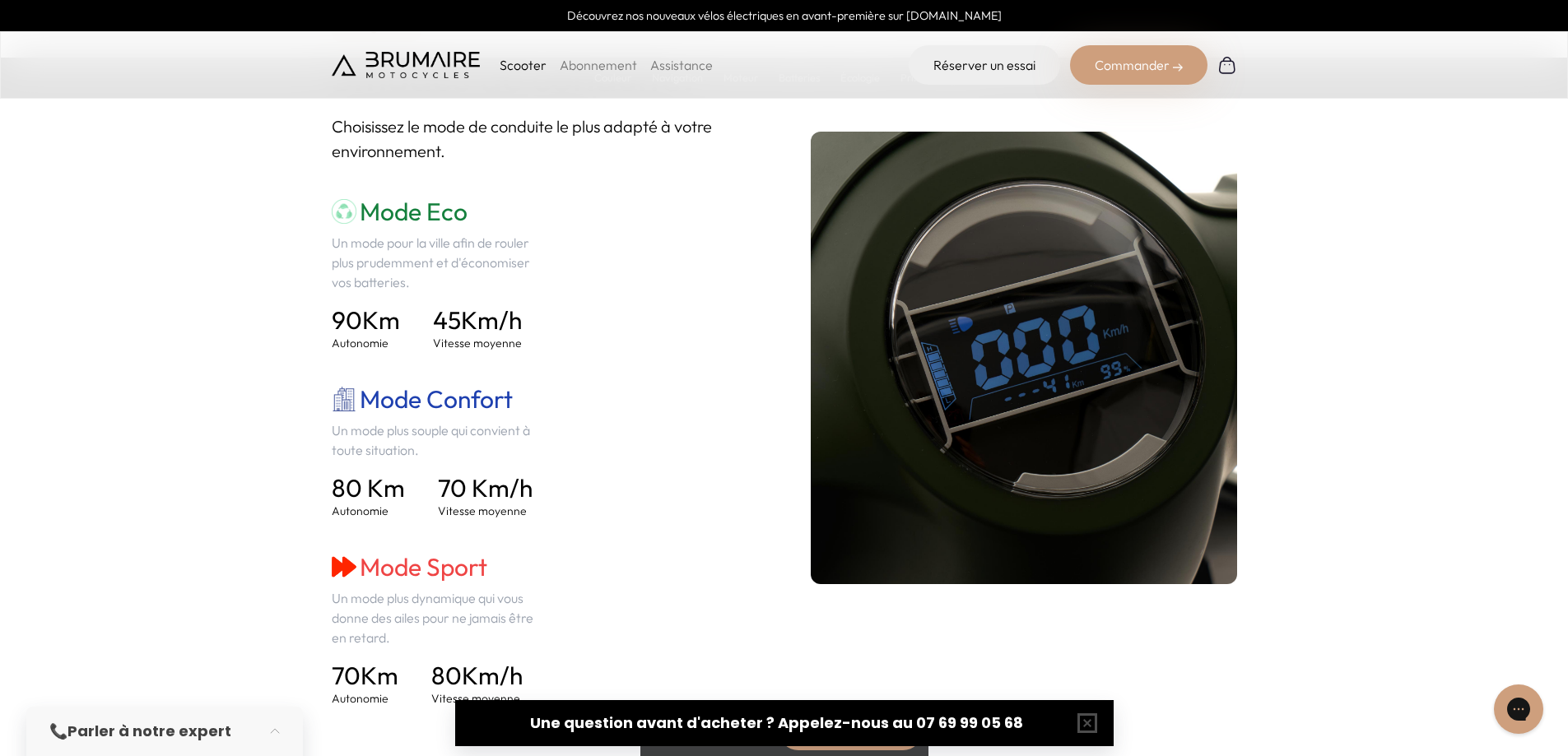
scroll to position [2386, 0]
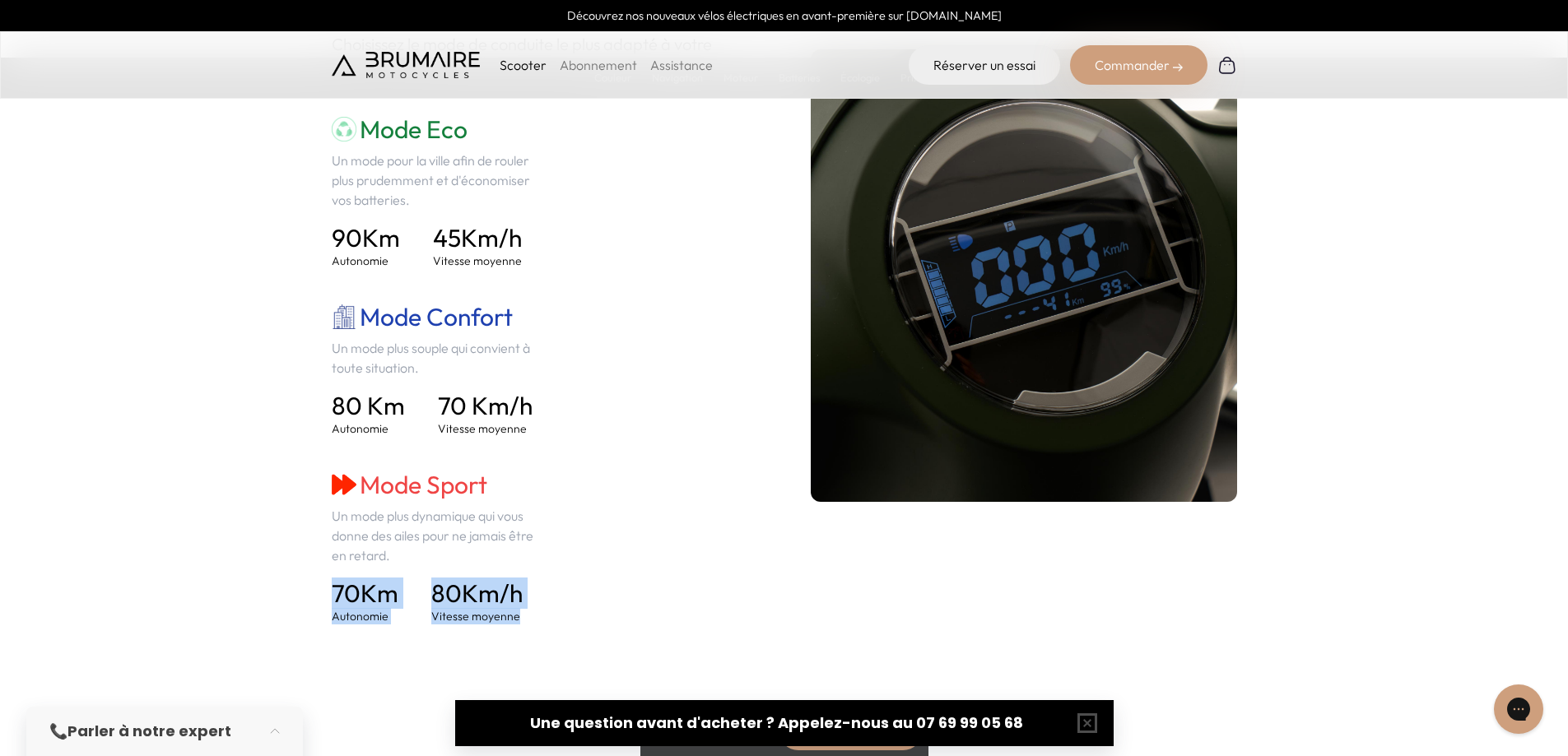
drag, startPoint x: 560, startPoint y: 616, endPoint x: 325, endPoint y: 593, distance: 236.1
click at [325, 593] on section "Navigation 3 modes de conduite. Choisissez le mode de conduite le plus adapté à…" at bounding box center [784, 276] width 1568 height 856
drag, startPoint x: 322, startPoint y: 588, endPoint x: 586, endPoint y: 636, distance: 268.3
click at [586, 636] on section "Navigation 3 modes de conduite. Choisissez le mode de conduite le plus adapté à…" at bounding box center [784, 276] width 1568 height 856
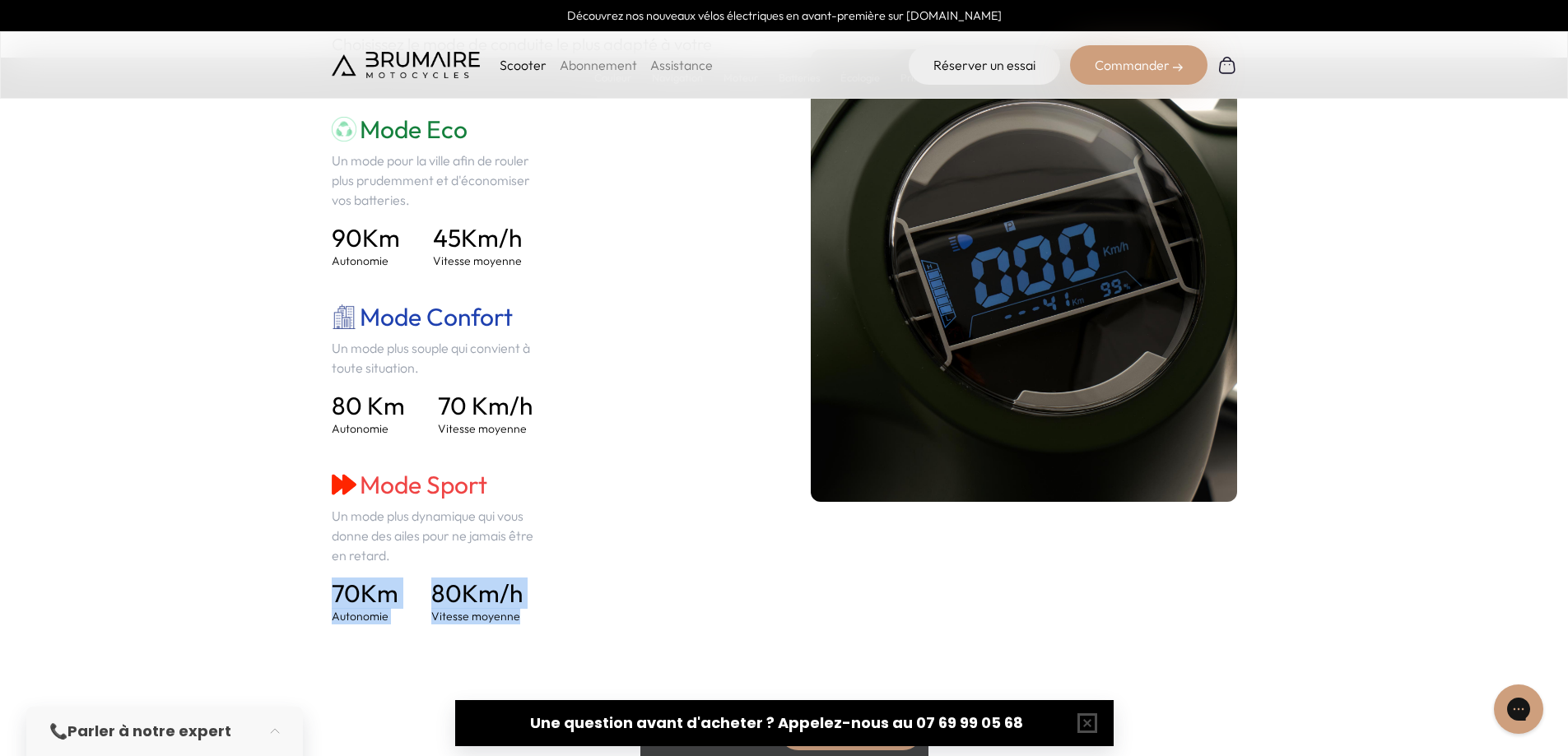
click at [587, 636] on section "Navigation 3 modes de conduite. Choisissez le mode de conduite le plus adapté à…" at bounding box center [784, 276] width 1568 height 856
drag, startPoint x: 586, startPoint y: 634, endPoint x: 270, endPoint y: 594, distance: 318.5
click at [269, 594] on section "Navigation 3 modes de conduite. Choisissez le mode de conduite le plus adapté à…" at bounding box center [784, 276] width 1568 height 856
click at [270, 594] on section "Navigation 3 modes de conduite. Choisissez le mode de conduite le plus adapté à…" at bounding box center [784, 276] width 1568 height 856
drag, startPoint x: 301, startPoint y: 585, endPoint x: 551, endPoint y: 624, distance: 253.0
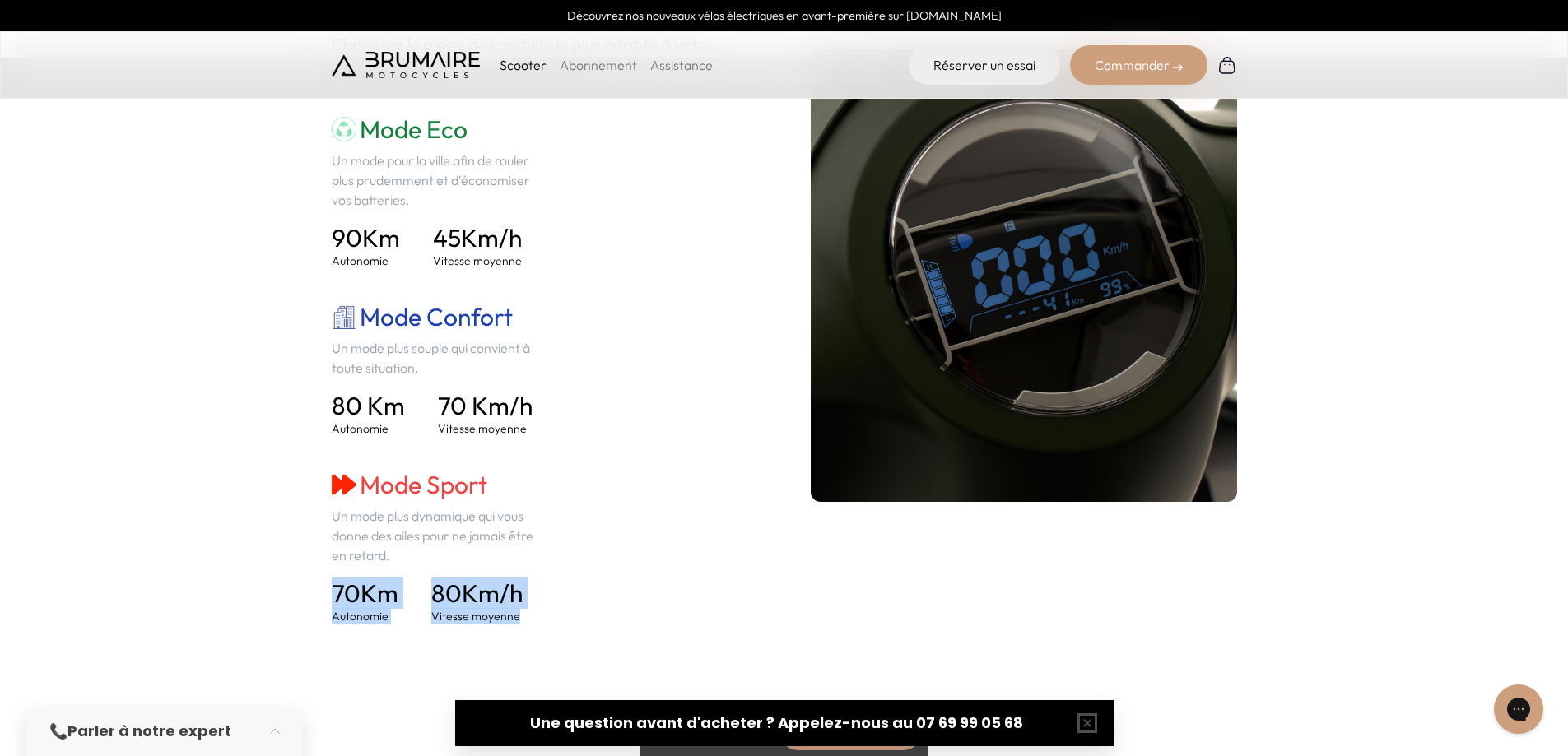
click at [551, 624] on section "Navigation 3 modes de conduite. Choisissez le mode de conduite le plus adapté à…" at bounding box center [784, 276] width 1568 height 856
click at [553, 625] on section "Navigation 3 modes de conduite. Choisissez le mode de conduite le plus adapté à…" at bounding box center [784, 276] width 1568 height 856
drag, startPoint x: 550, startPoint y: 621, endPoint x: 318, endPoint y: 581, distance: 235.4
click at [318, 581] on section "Navigation 3 modes de conduite. Choisissez le mode de conduite le plus adapté à…" at bounding box center [784, 276] width 1568 height 856
click at [318, 579] on section "Navigation 3 modes de conduite. Choisissez le mode de conduite le plus adapté à…" at bounding box center [784, 276] width 1568 height 856
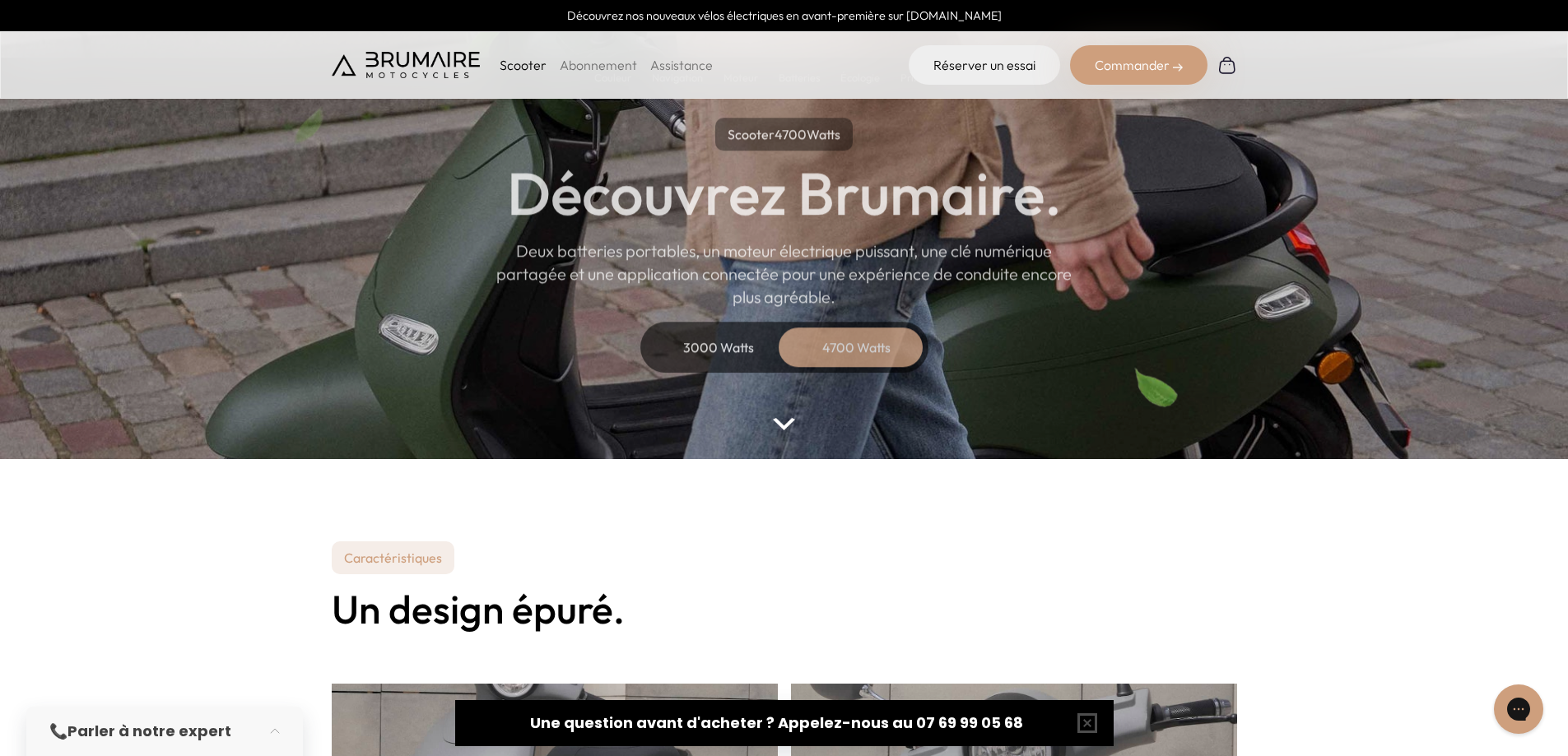
scroll to position [0, 0]
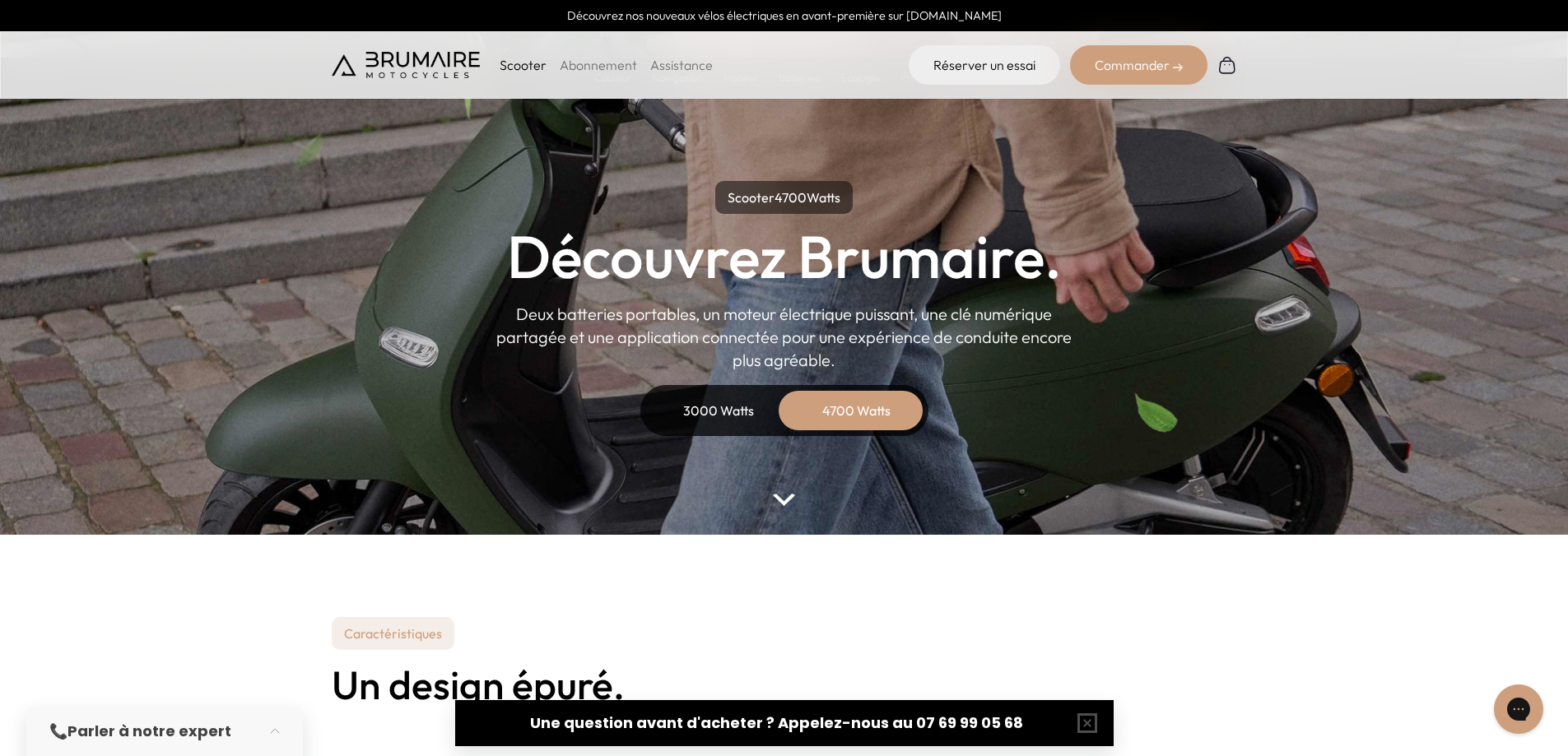
click at [705, 400] on div "3000 Watts" at bounding box center [718, 411] width 132 height 40
